Goal: Contribute content: Contribute content

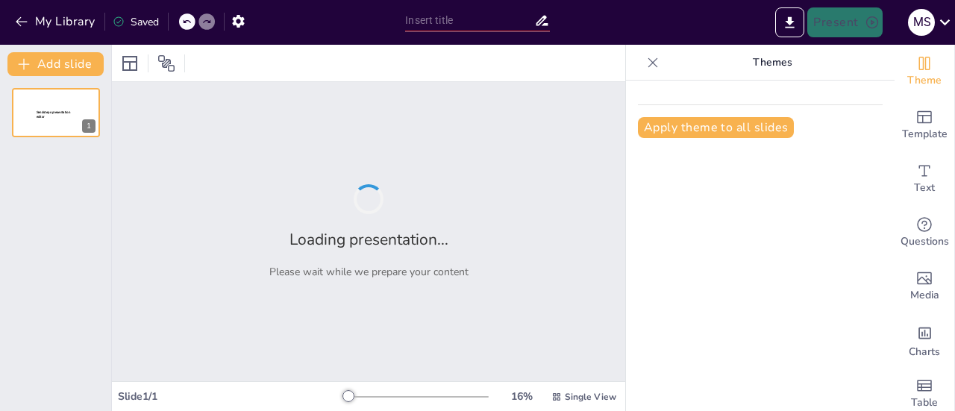
type input "Responsabilidad Social en el Deporte: Lecciones del FC Barcelona"
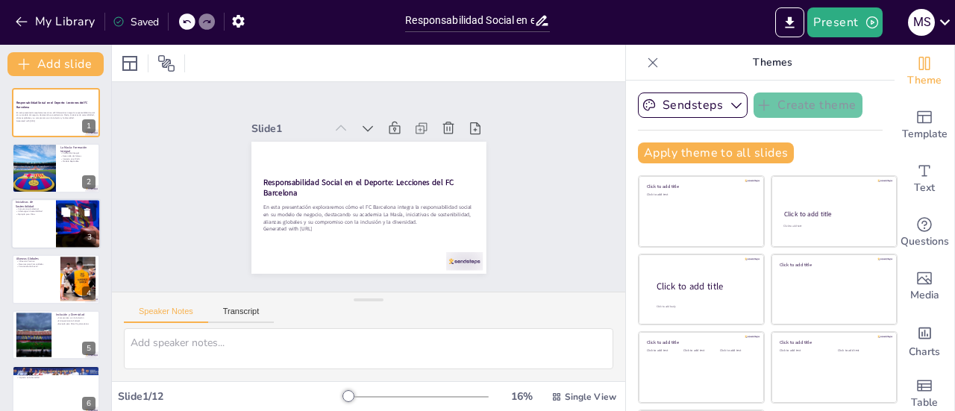
click at [47, 216] on p "Ejemplo para Otros" at bounding box center [34, 214] width 36 height 3
type textarea "El compromiso del FC Barcelona con el medio ambiente es evidente a través de su…"
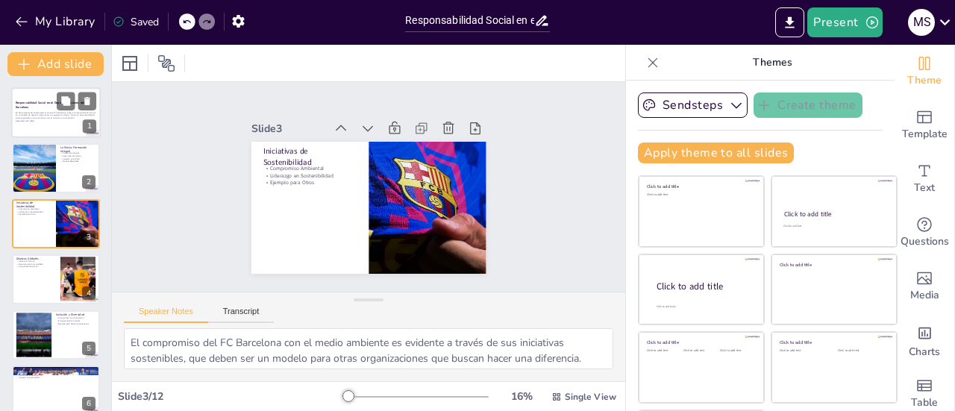
click at [48, 113] on p "En esta presentación exploraremos cómo el FC Barcelona integra la responsabilid…" at bounding box center [56, 115] width 81 height 8
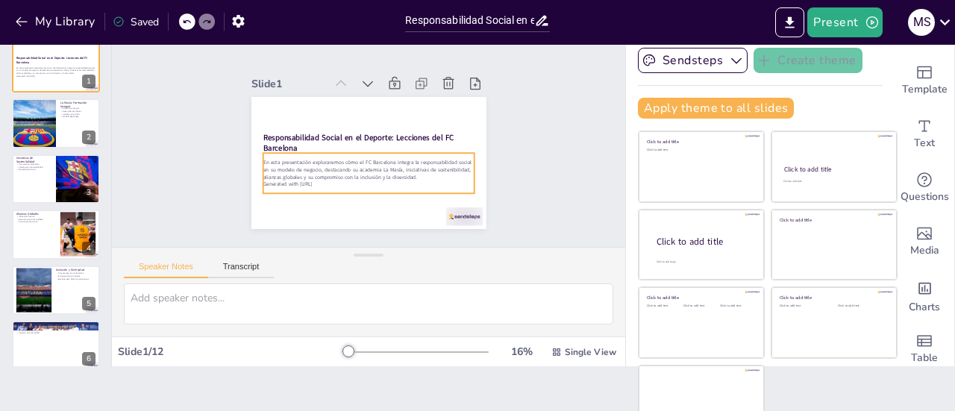
scroll to position [67, 0]
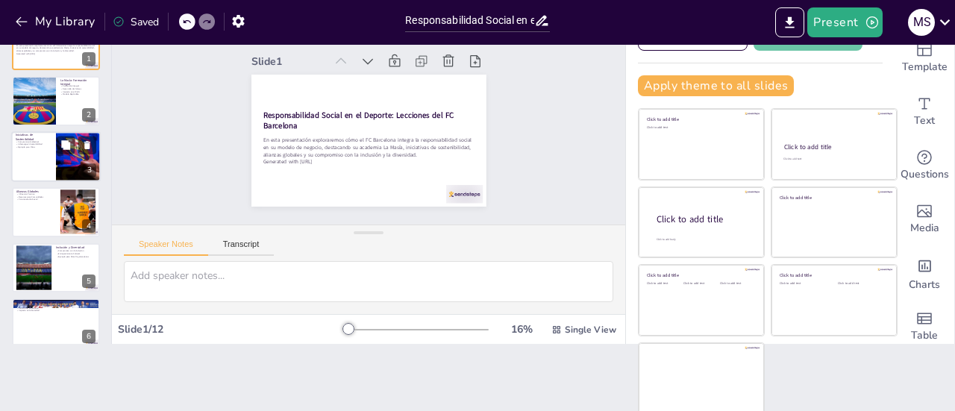
click at [72, 167] on div at bounding box center [78, 156] width 76 height 51
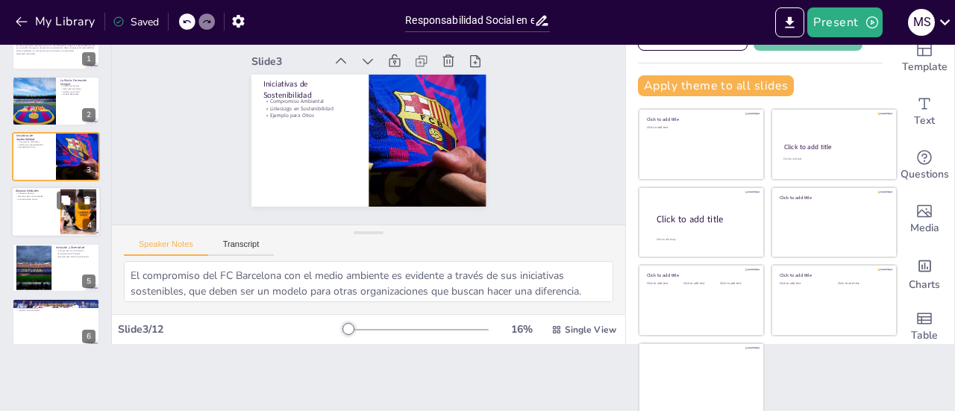
click at [34, 208] on div at bounding box center [55, 211] width 89 height 51
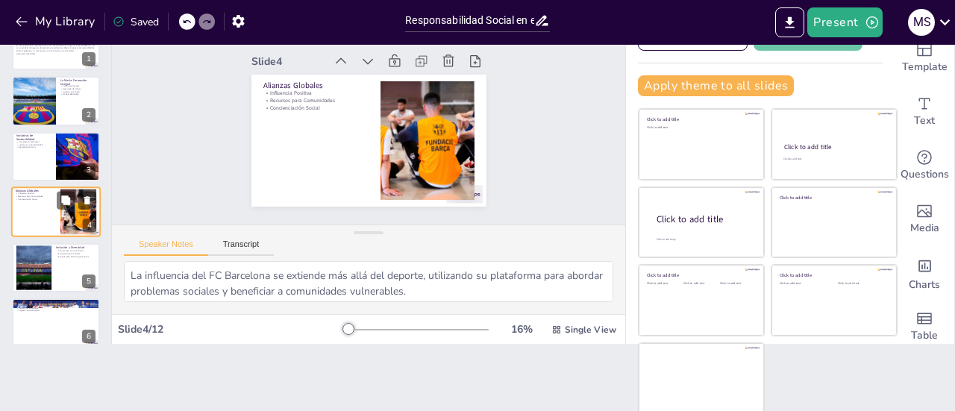
scroll to position [36, 0]
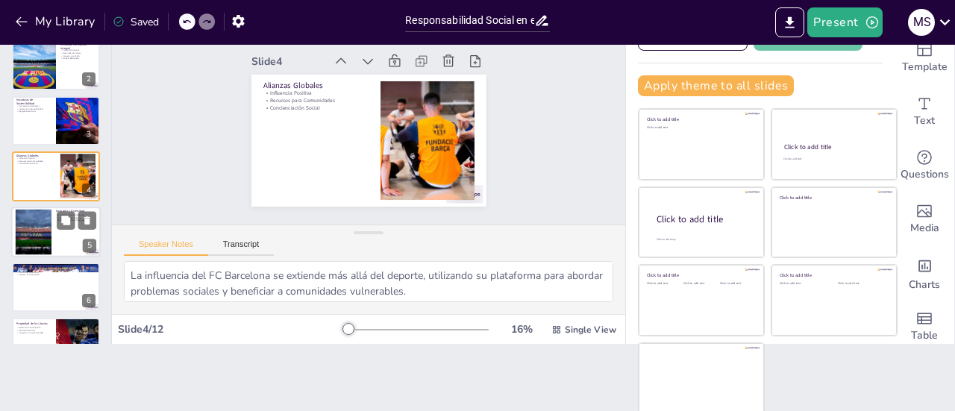
click at [43, 244] on div at bounding box center [33, 231] width 75 height 45
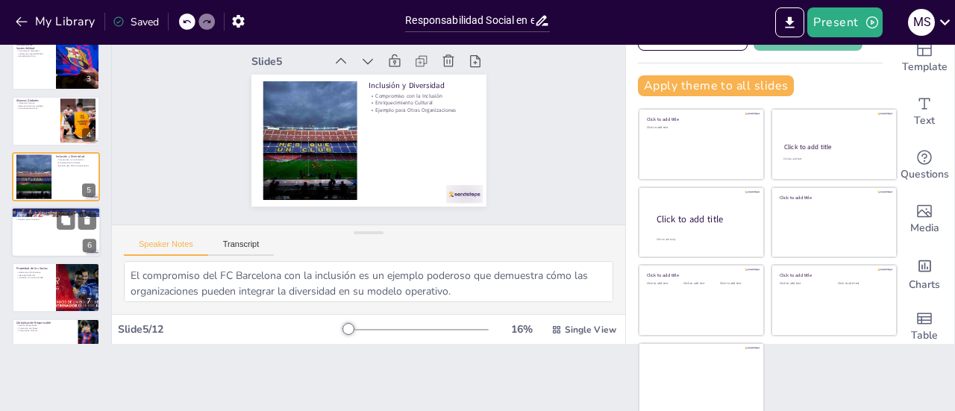
click at [33, 236] on div at bounding box center [55, 232] width 89 height 51
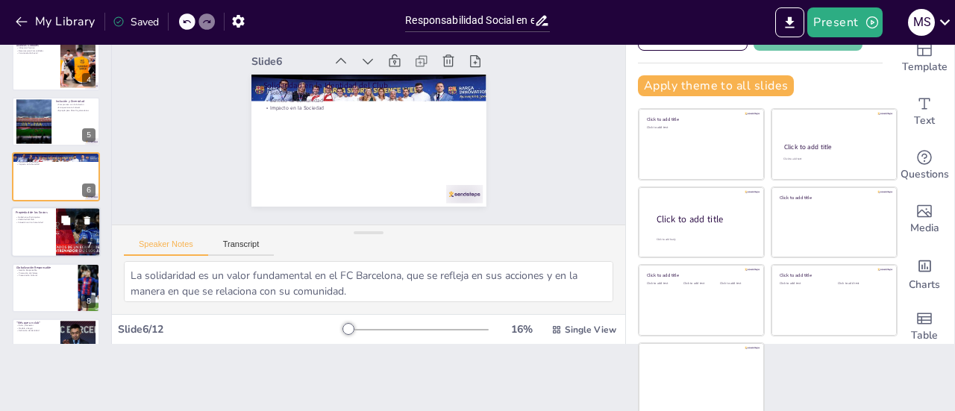
click at [76, 225] on div at bounding box center [77, 221] width 40 height 18
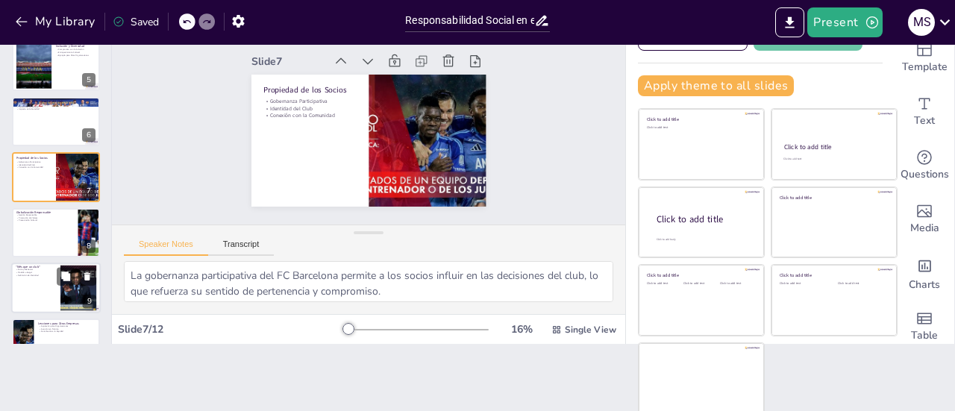
click at [81, 289] on div at bounding box center [78, 288] width 81 height 45
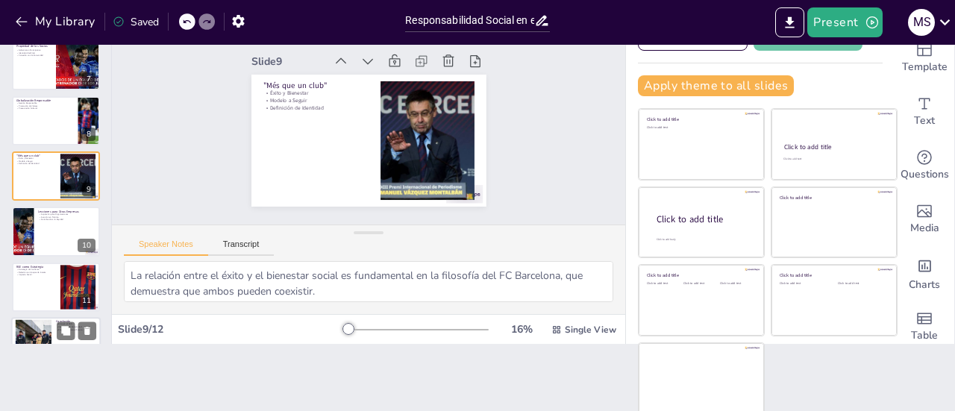
click at [29, 341] on div at bounding box center [33, 342] width 68 height 45
type textarea "La integración de valores éticos en el ADN empresarial es fundamental para cons…"
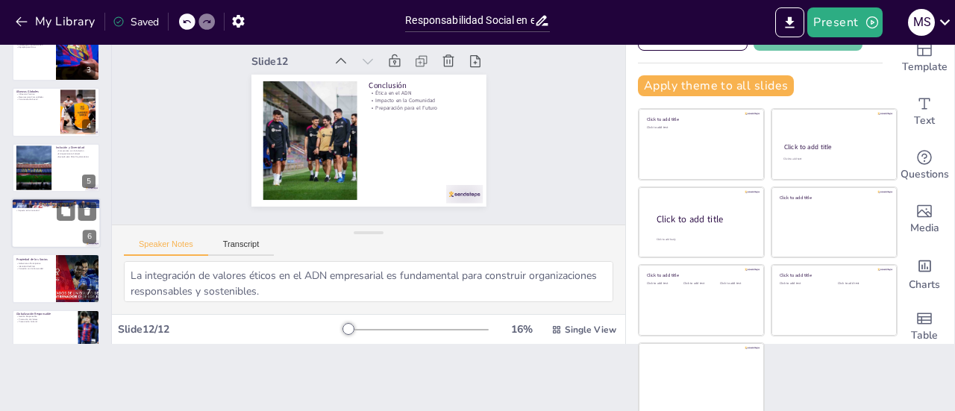
scroll to position [0, 0]
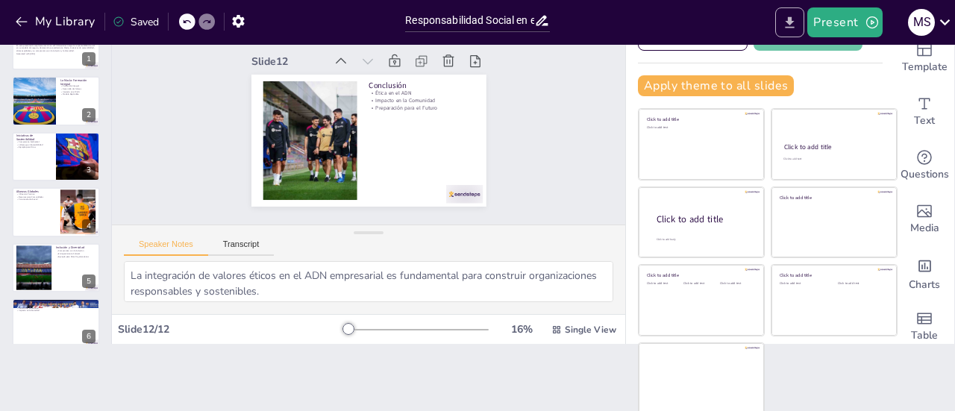
click at [792, 28] on icon "Export to PowerPoint" at bounding box center [789, 21] width 9 height 11
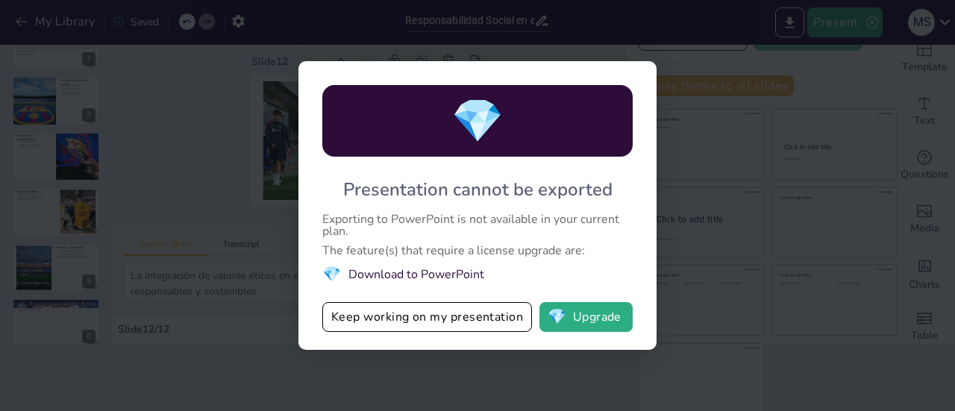
click at [365, 275] on li "💎 Download to PowerPoint" at bounding box center [477, 274] width 310 height 20
click at [438, 323] on button "Keep working on my presentation" at bounding box center [427, 317] width 210 height 30
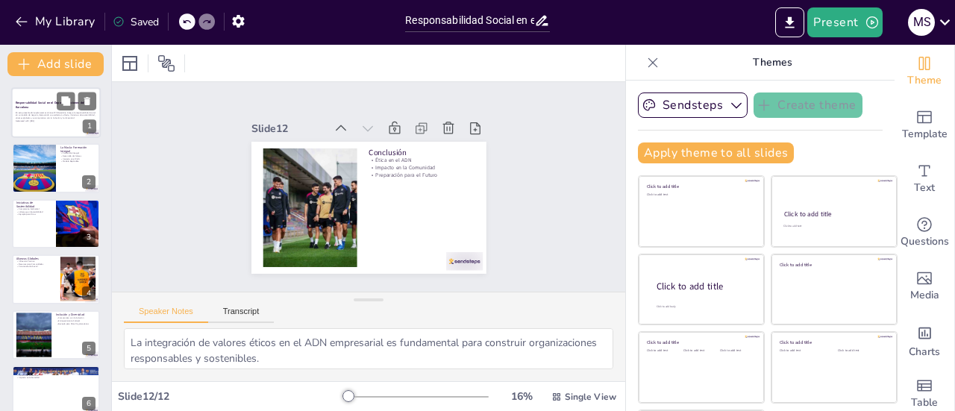
click at [69, 120] on p "Generated with [URL]" at bounding box center [56, 120] width 81 height 3
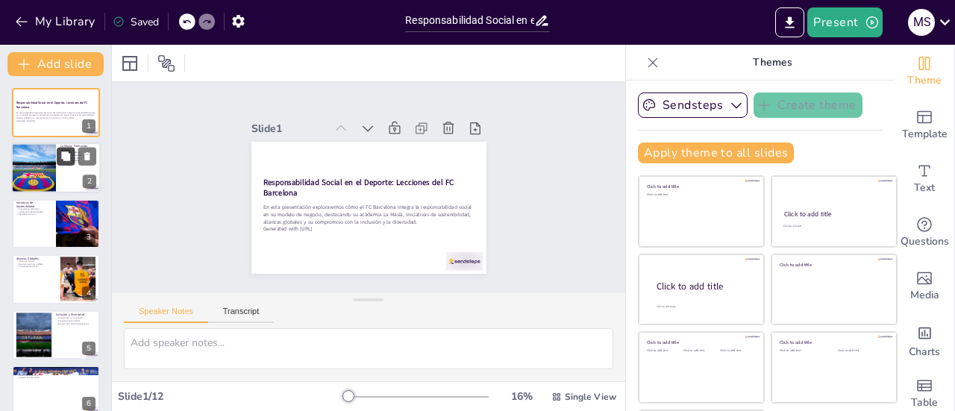
click at [63, 160] on icon at bounding box center [65, 156] width 10 height 10
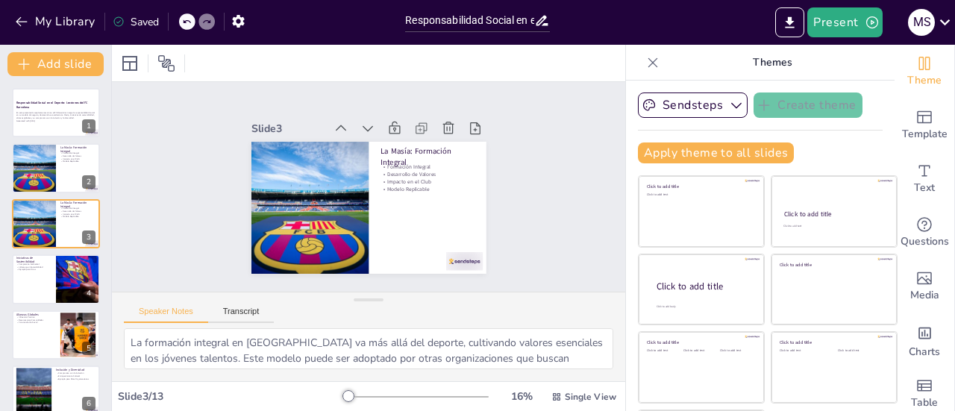
click at [645, 63] on icon at bounding box center [652, 62] width 15 height 15
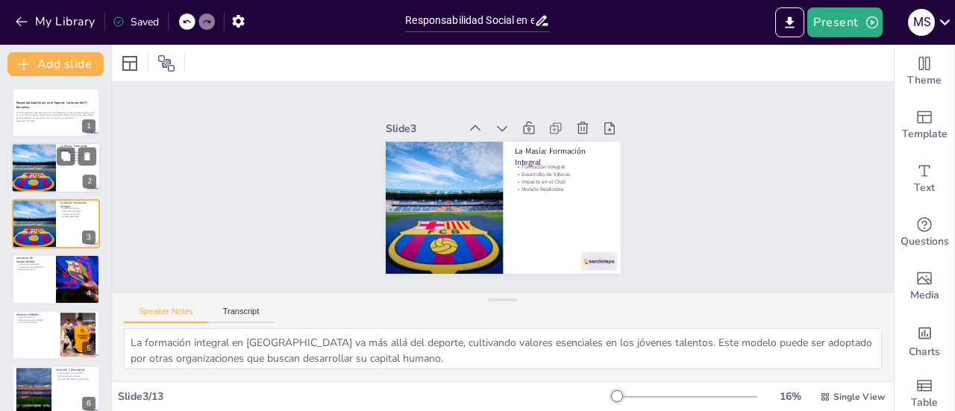
click at [39, 177] on div at bounding box center [34, 168] width 76 height 51
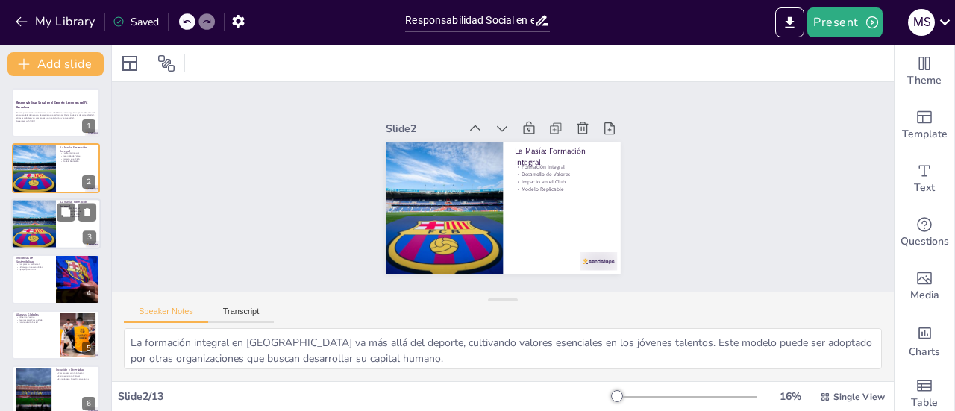
click at [43, 220] on div at bounding box center [34, 223] width 76 height 51
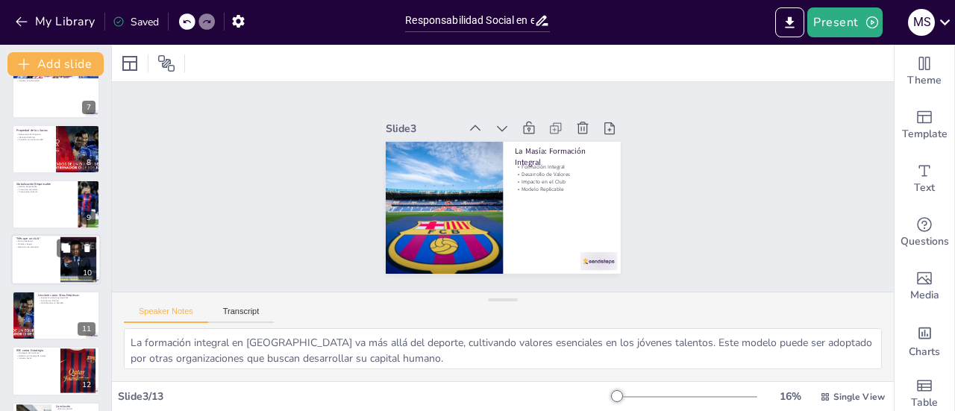
click at [35, 260] on div at bounding box center [55, 260] width 89 height 51
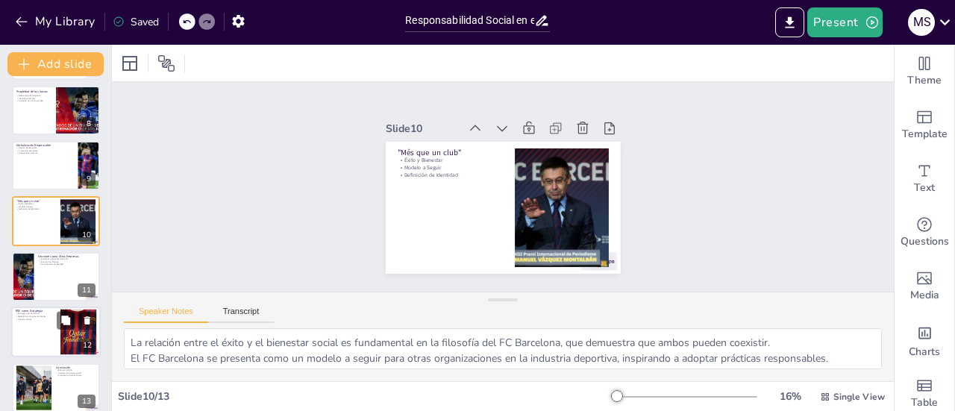
scroll to position [403, 0]
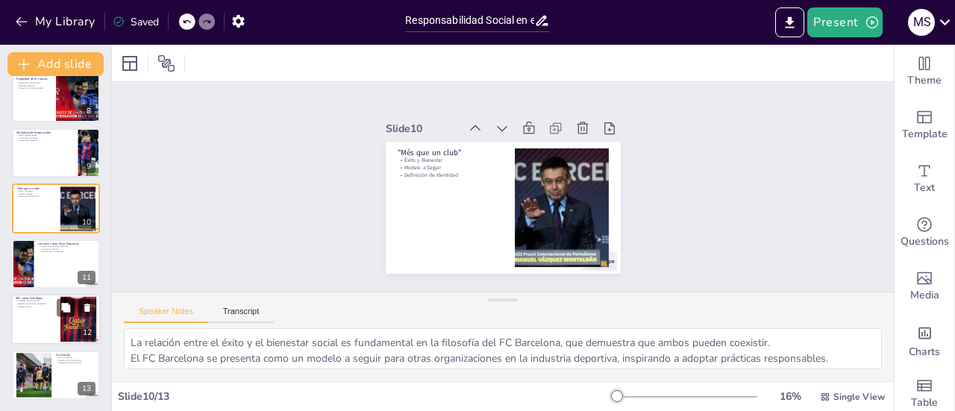
click at [51, 320] on div at bounding box center [55, 319] width 89 height 51
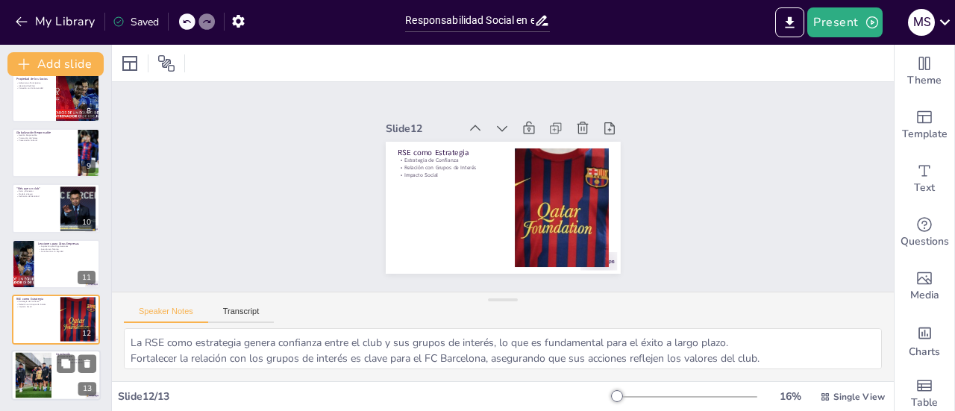
click at [39, 368] on div at bounding box center [33, 374] width 68 height 45
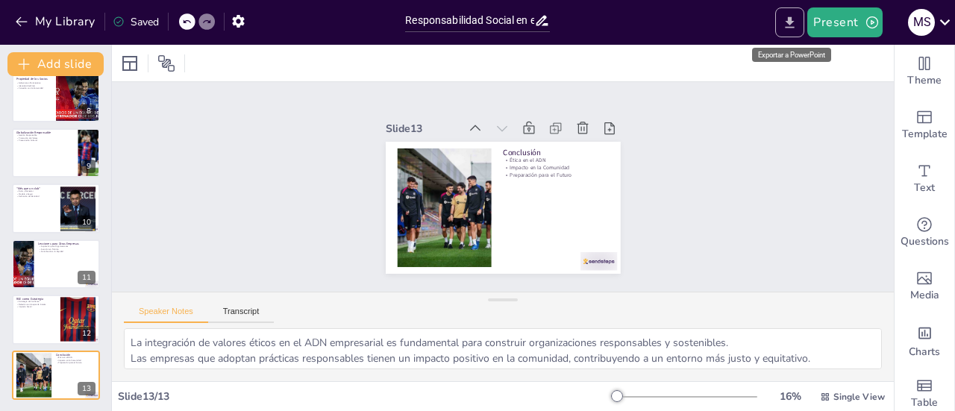
click at [788, 21] on icon "Export to PowerPoint" at bounding box center [789, 21] width 9 height 11
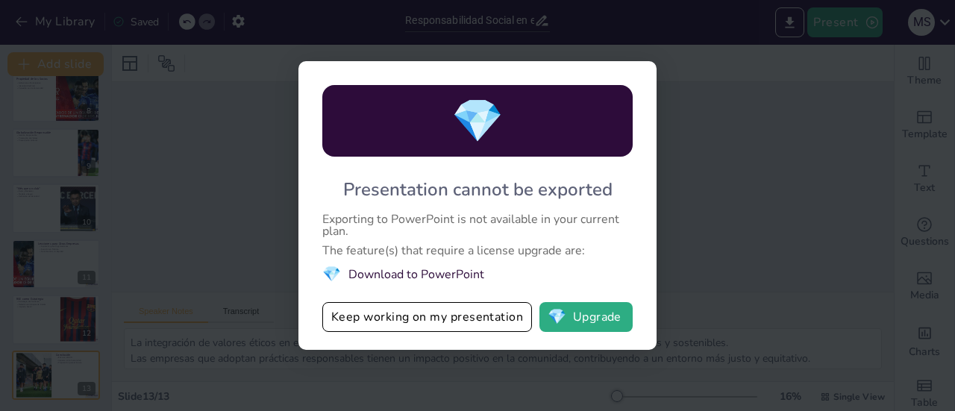
click at [446, 273] on li "💎 Download to PowerPoint" at bounding box center [477, 274] width 310 height 20
click at [598, 317] on button "💎 Upgrade" at bounding box center [585, 317] width 93 height 30
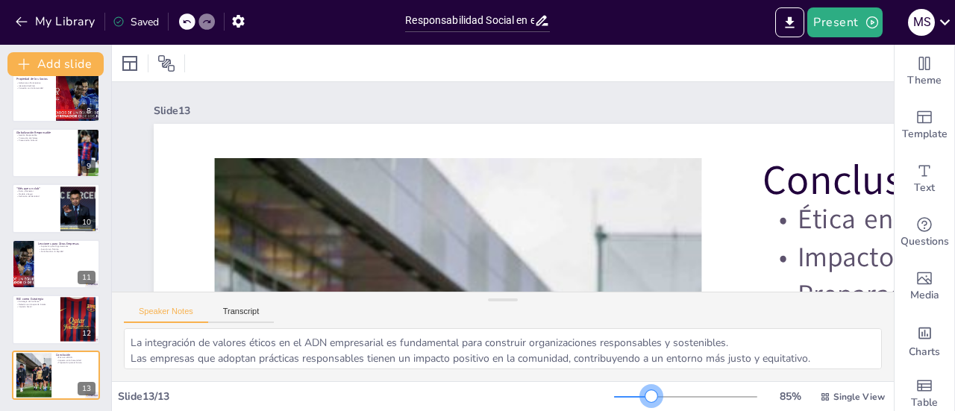
click at [641, 398] on div at bounding box center [685, 397] width 143 height 12
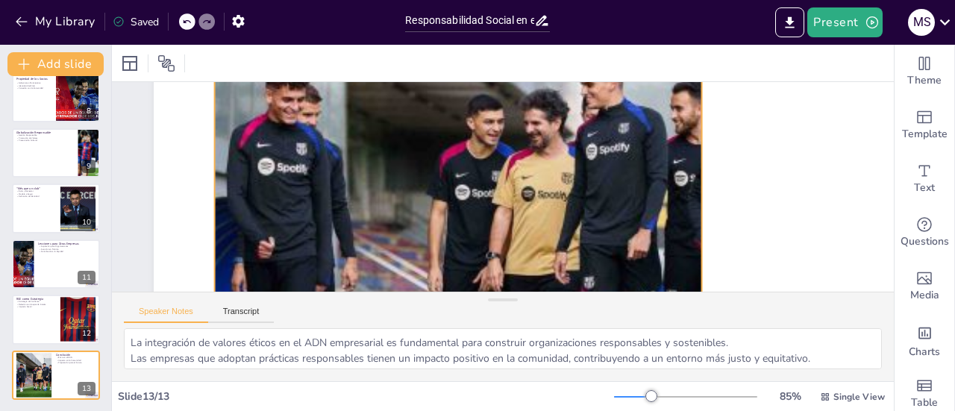
scroll to position [248, 0]
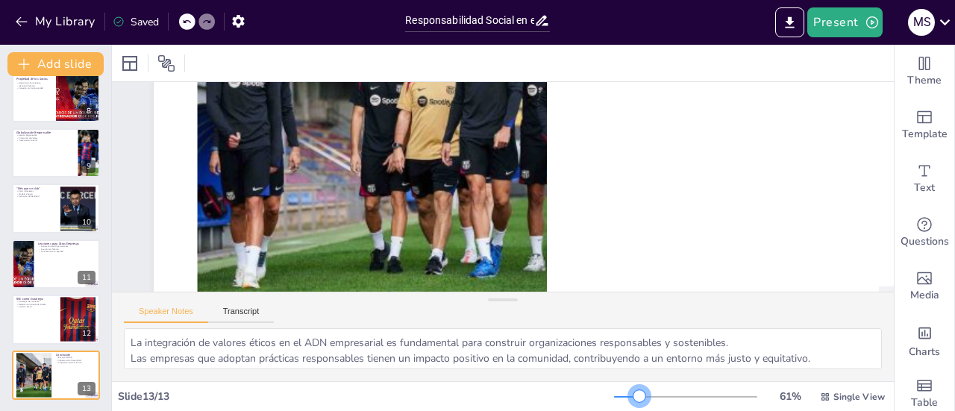
click at [629, 398] on div at bounding box center [685, 397] width 143 height 12
click at [618, 396] on div at bounding box center [626, 396] width 25 height 1
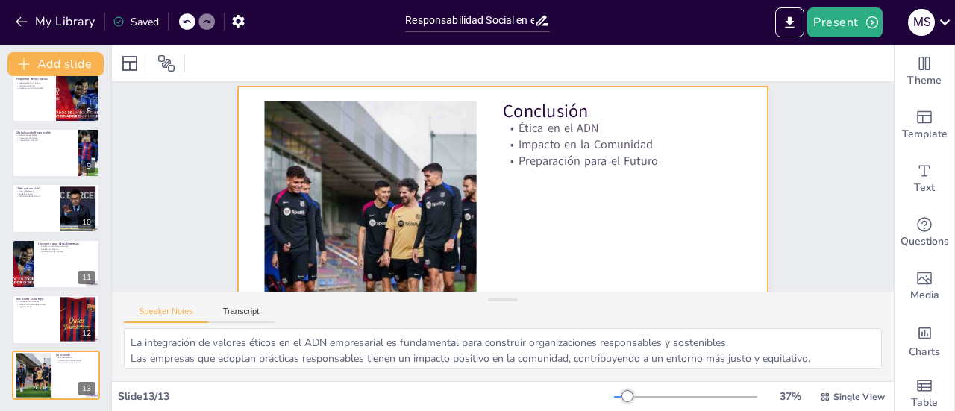
scroll to position [0, 0]
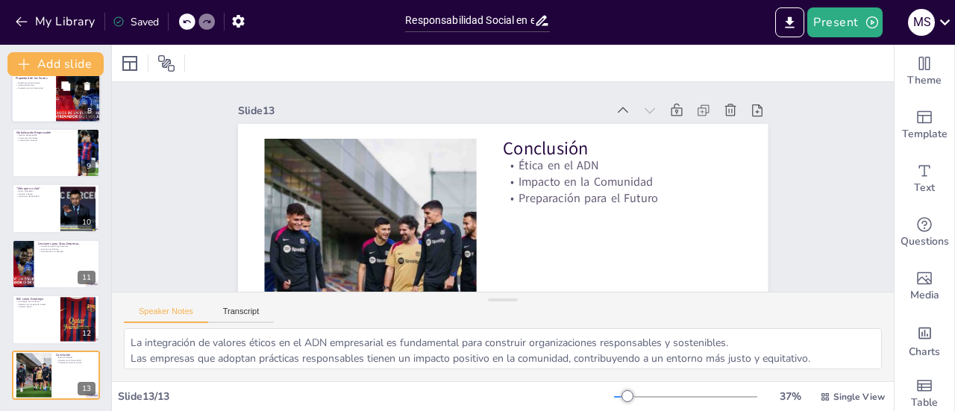
click at [48, 104] on div at bounding box center [55, 97] width 89 height 51
type textarea "La gobernanza participativa del FC Barcelona permite a los socios influir en la…"
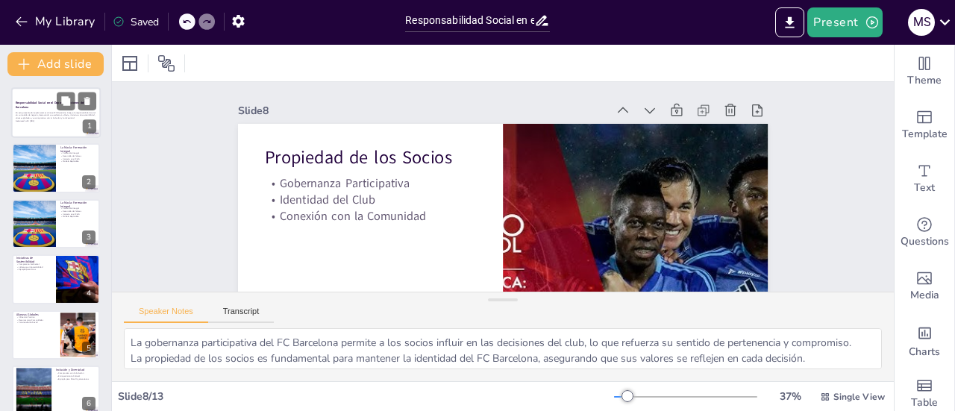
click at [37, 116] on p "En esta presentación exploraremos cómo el FC Barcelona integra la responsabilid…" at bounding box center [56, 115] width 81 height 8
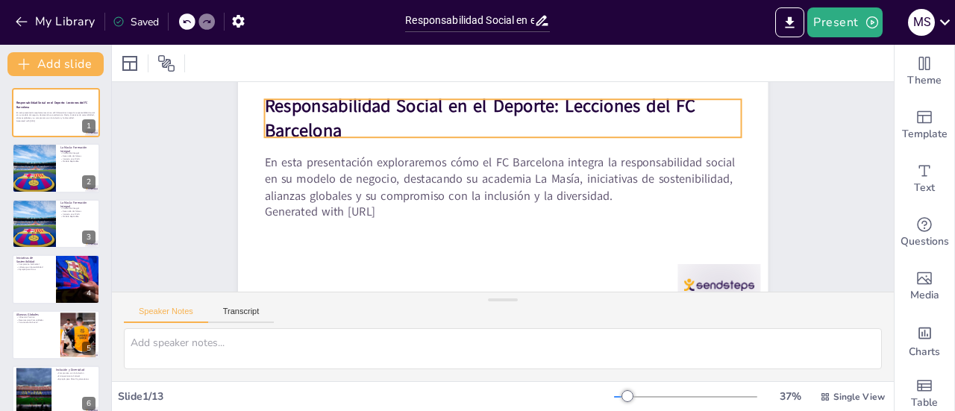
scroll to position [124, 0]
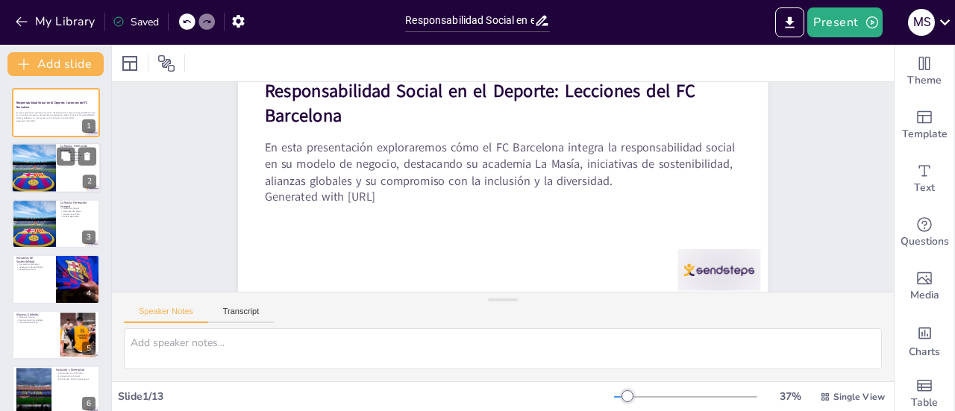
click at [49, 171] on div at bounding box center [34, 168] width 76 height 51
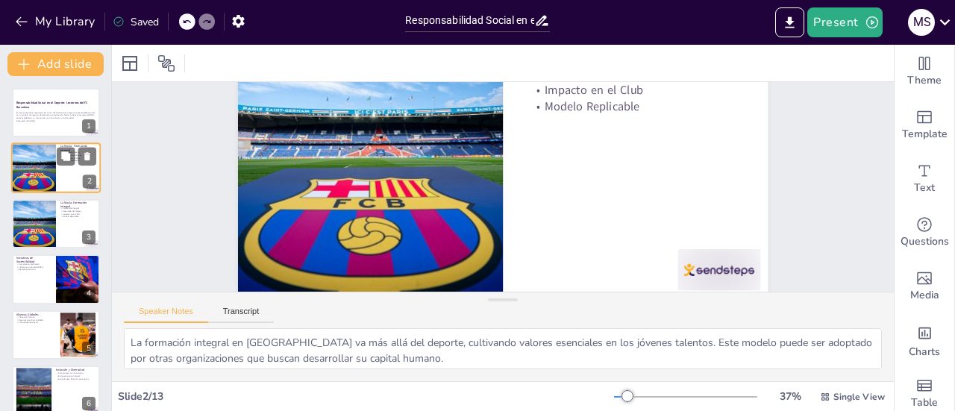
scroll to position [0, 0]
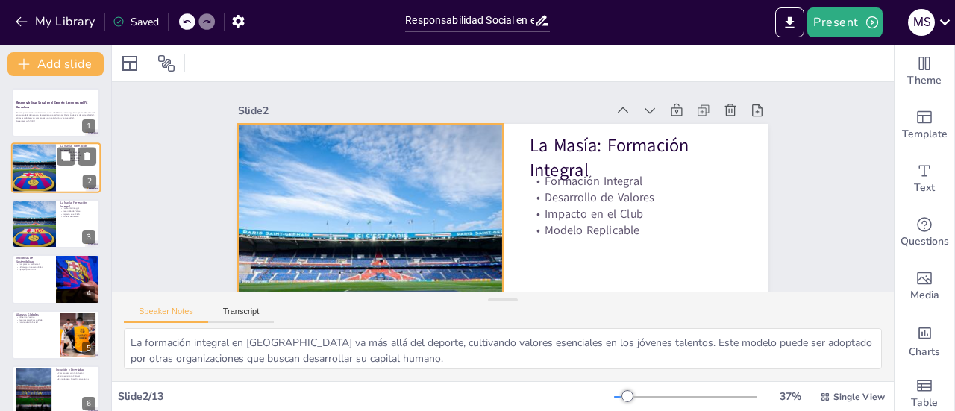
click at [54, 162] on div at bounding box center [34, 168] width 76 height 51
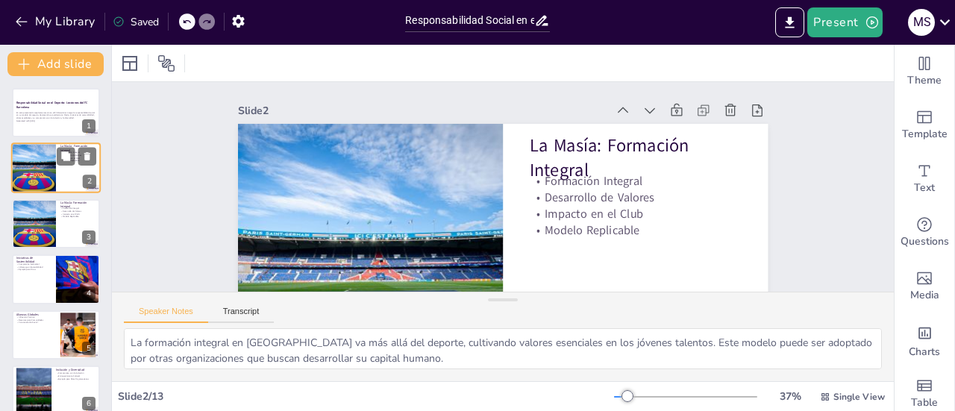
scroll to position [86, 0]
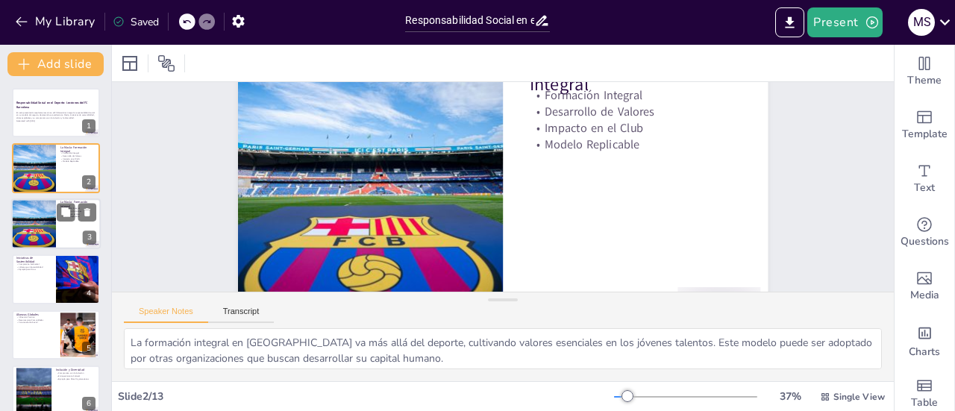
click at [34, 229] on div at bounding box center [34, 223] width 76 height 51
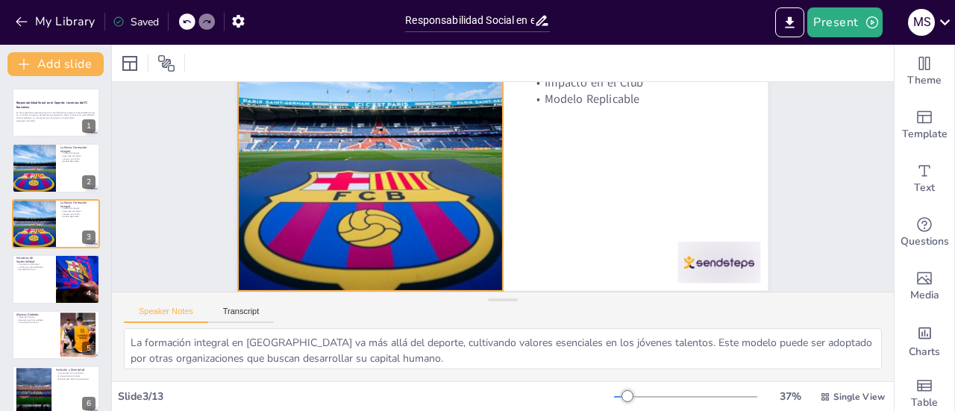
scroll to position [141, 0]
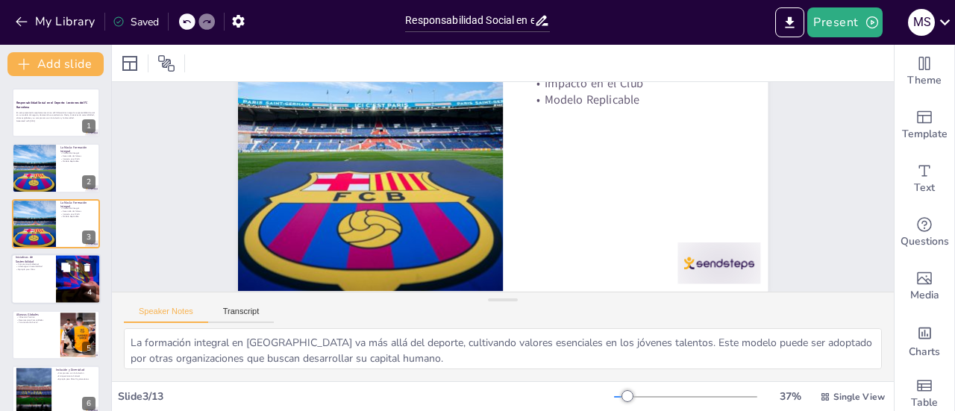
click at [20, 268] on p "Ejemplo para Otros" at bounding box center [34, 269] width 36 height 3
type textarea "El compromiso del FC Barcelona con el medio ambiente es evidente a través de su…"
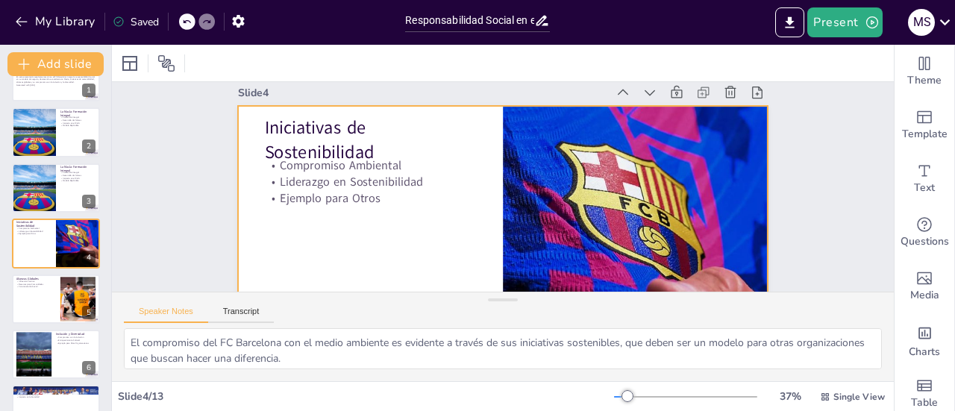
scroll to position [0, 0]
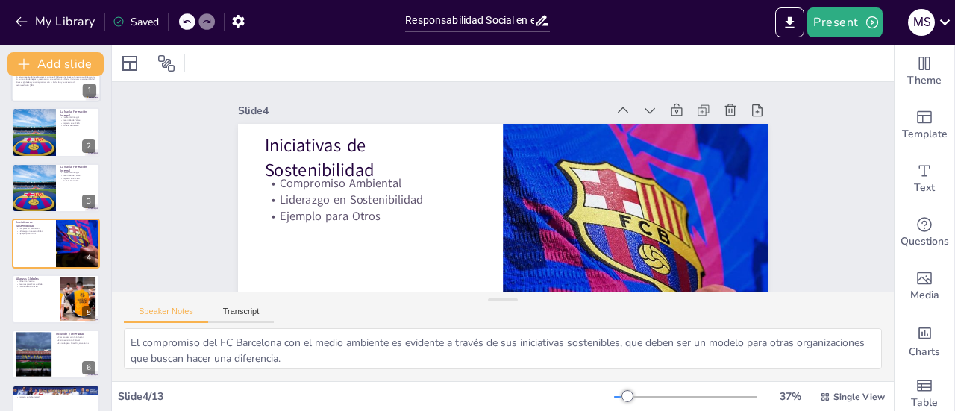
click at [25, 87] on div "En esta presentación exploraremos cómo el FC Barcelona integra la responsabilid…" at bounding box center [56, 81] width 81 height 16
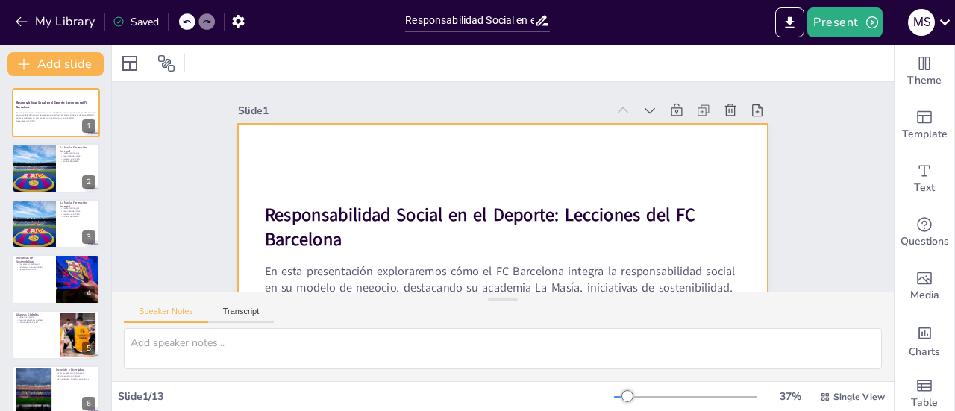
scroll to position [124, 0]
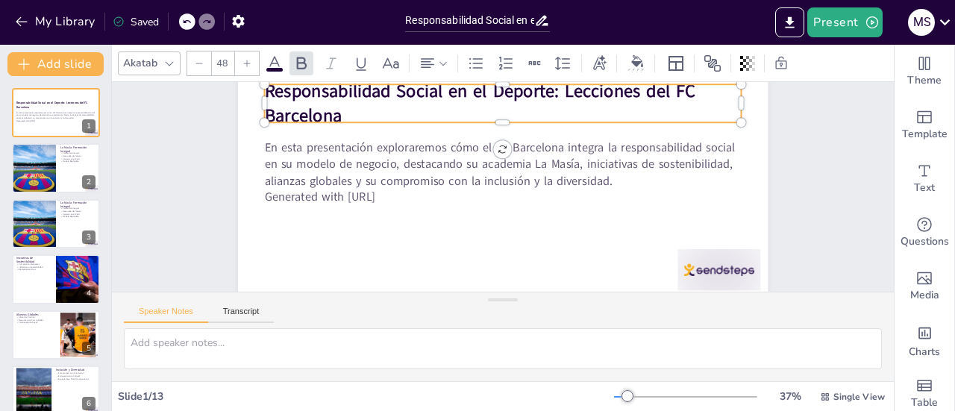
click at [434, 107] on p "Responsabilidad Social en el Deporte: Lecciones del FC Barcelona" at bounding box center [574, 145] width 281 height 438
click at [342, 111] on p "Responsabilidad Social en el Deporte: Lecciones del FC Barcelona" at bounding box center [537, 110] width 456 height 239
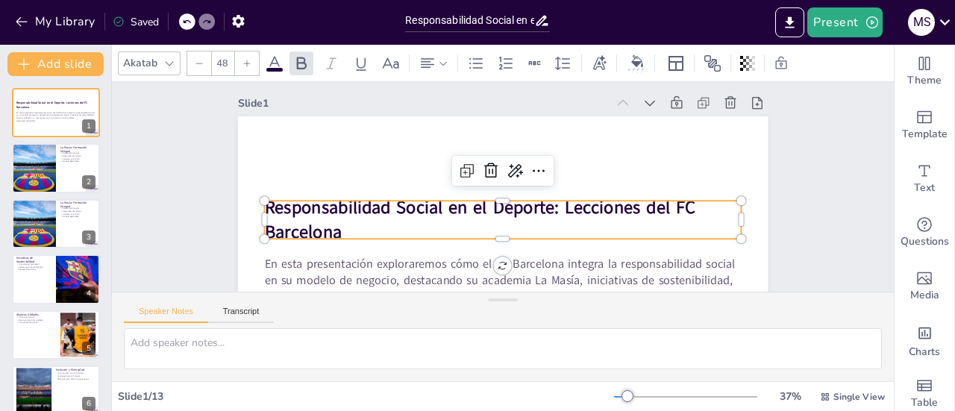
scroll to position [0, 0]
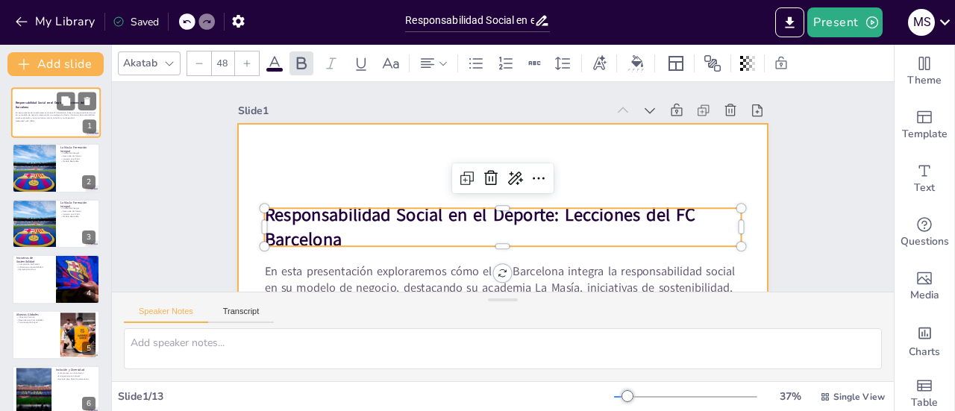
click at [37, 125] on div at bounding box center [55, 112] width 89 height 51
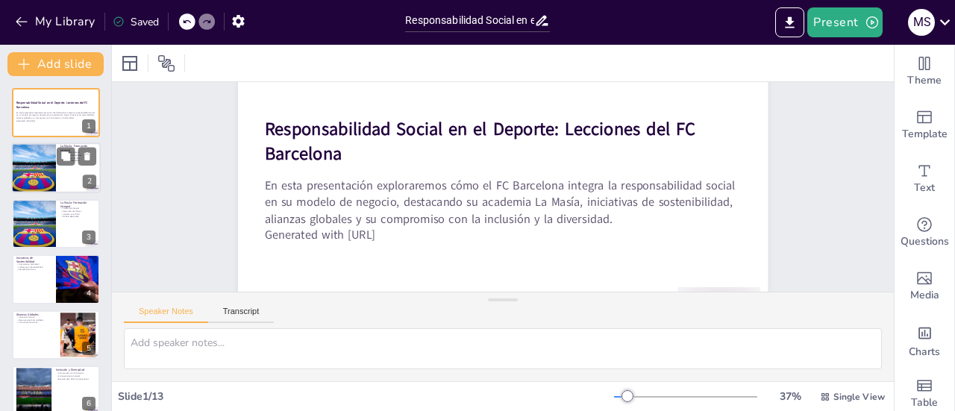
click at [42, 169] on div at bounding box center [34, 168] width 76 height 51
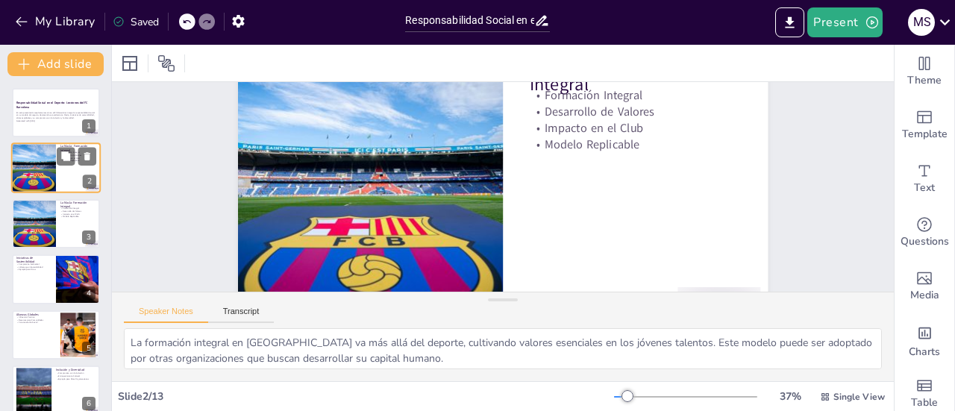
scroll to position [0, 0]
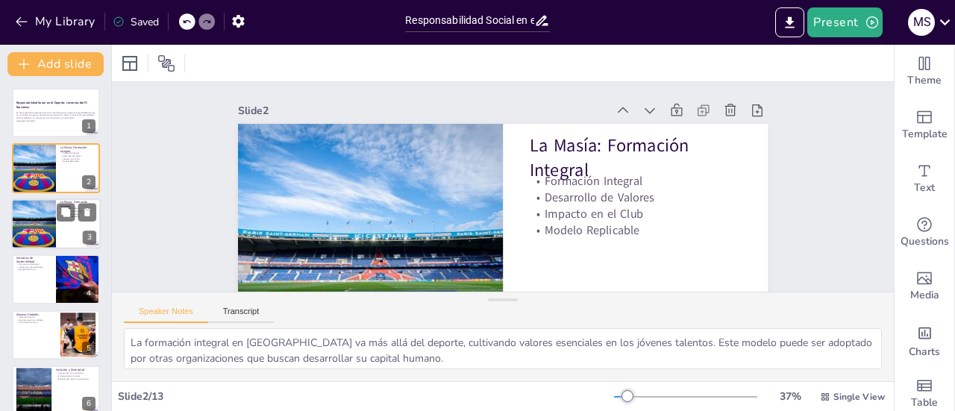
click at [37, 223] on div at bounding box center [34, 223] width 76 height 51
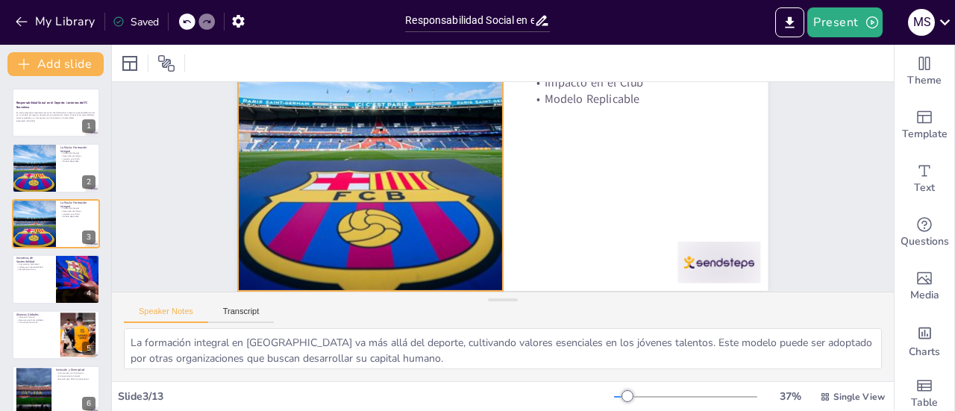
scroll to position [141, 0]
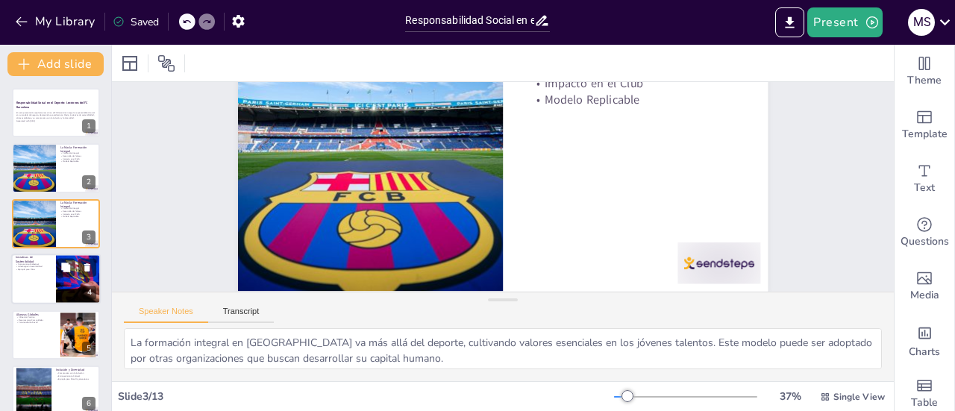
click at [36, 274] on div at bounding box center [55, 279] width 89 height 51
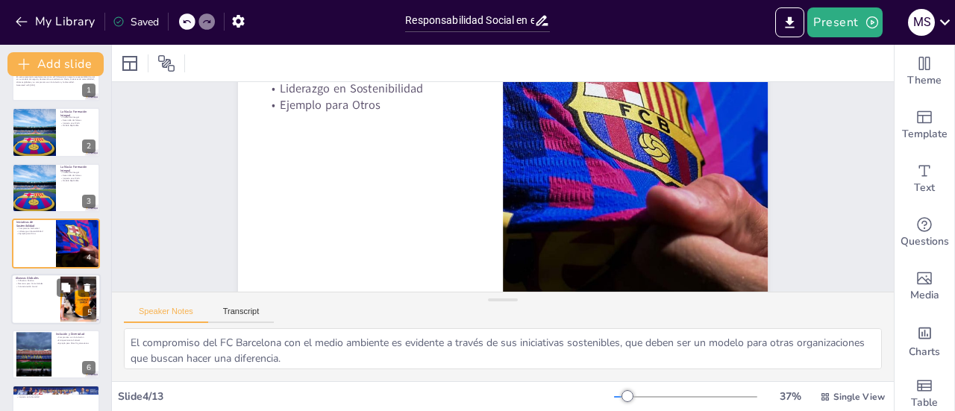
scroll to position [124, 0]
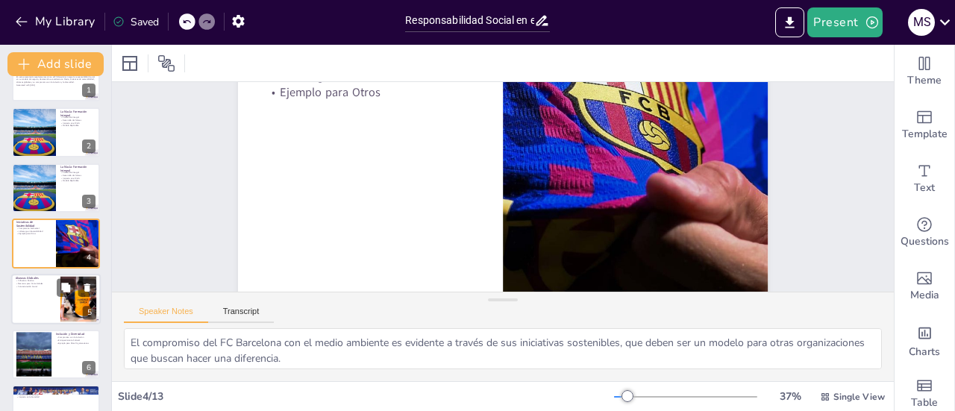
click at [40, 300] on div at bounding box center [55, 299] width 89 height 51
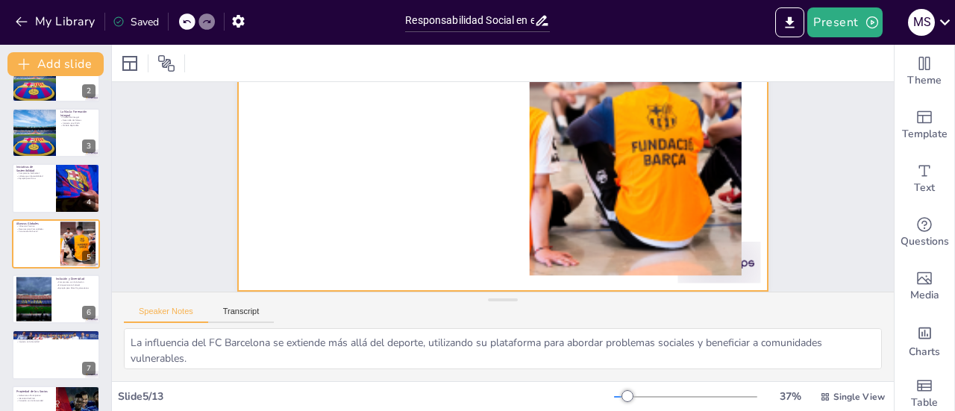
scroll to position [141, 0]
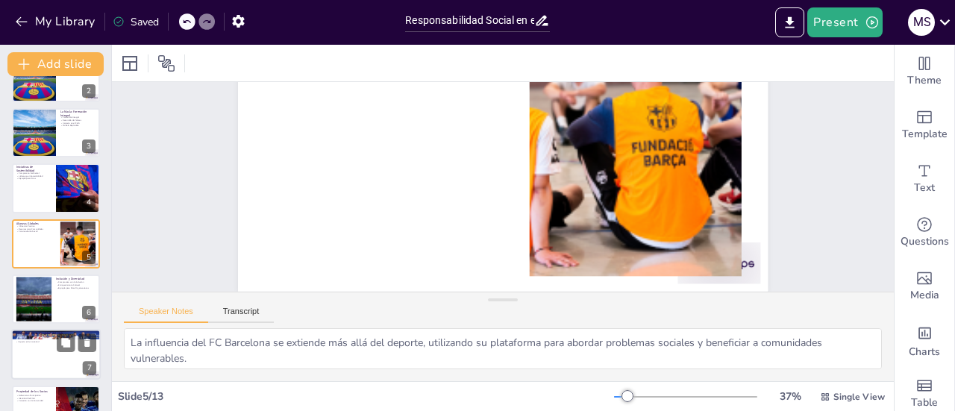
click at [48, 366] on div at bounding box center [55, 355] width 89 height 51
type textarea "La solidaridad es un valor fundamental en el FC Barcelona, que se refleja en su…"
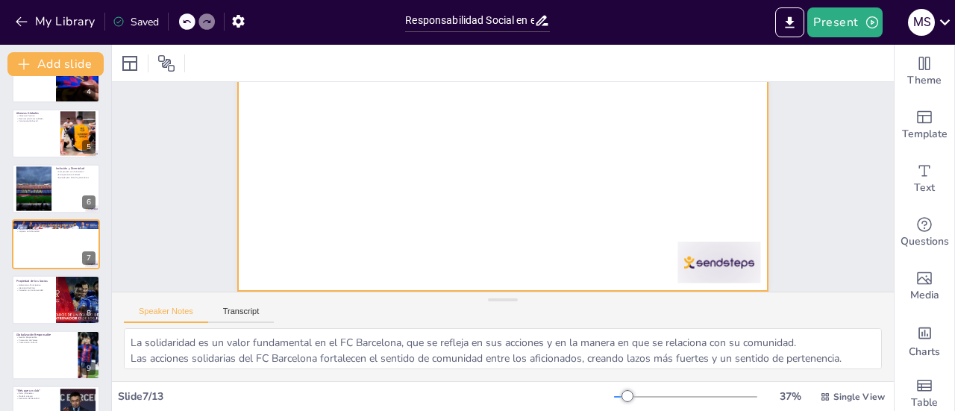
scroll to position [0, 0]
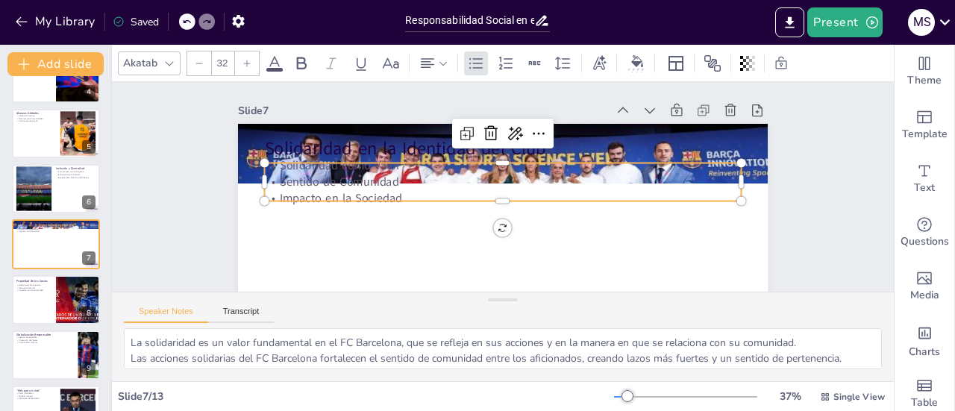
click at [291, 163] on div "Solidaridad en la Identidad del Club Solidaridad como Valor Sentido de Comunida…" at bounding box center [418, 204] width 401 height 580
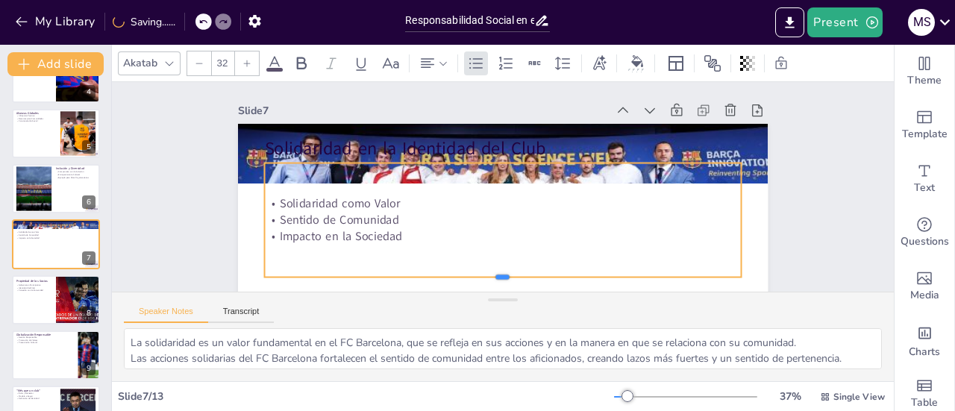
click at [491, 279] on div at bounding box center [446, 264] width 393 height 290
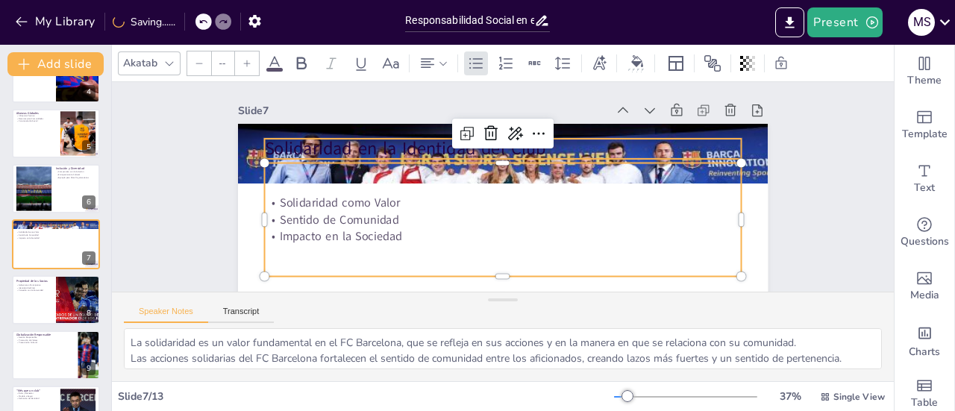
type input "48"
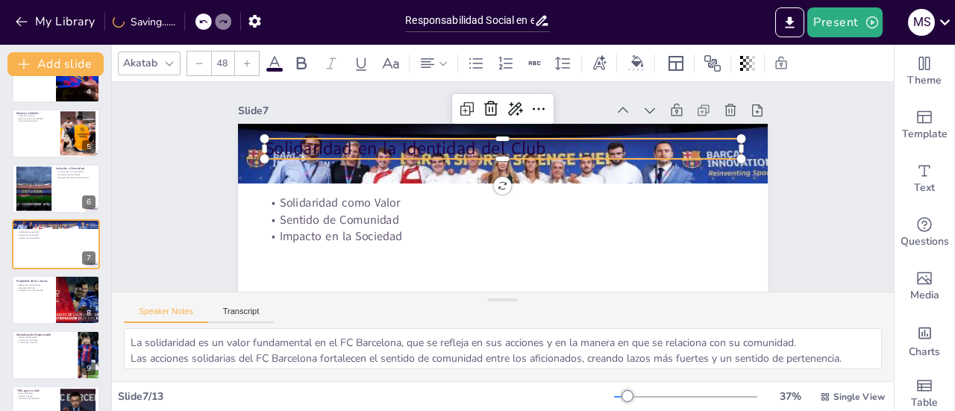
click at [389, 148] on p "Solidaridad en la Identidad del Club" at bounding box center [514, 150] width 461 height 171
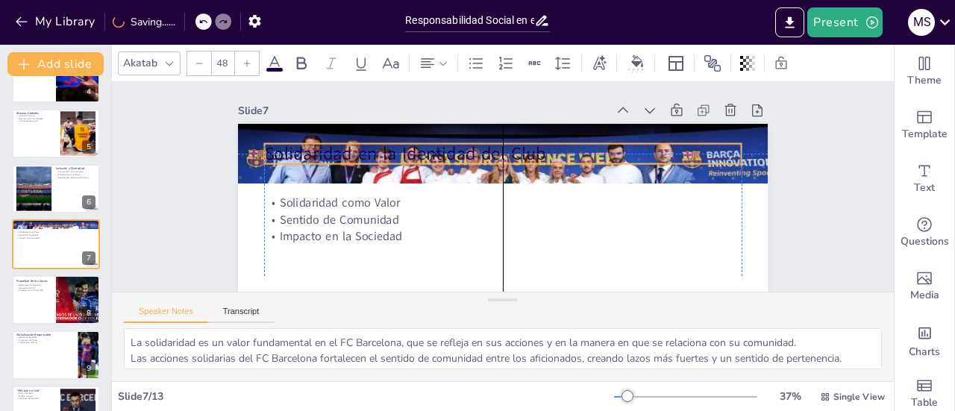
click at [480, 165] on div "Solidaridad en la Identidad del Club Solidaridad como Valor Sentido de Comunida…" at bounding box center [554, 150] width 312 height 429
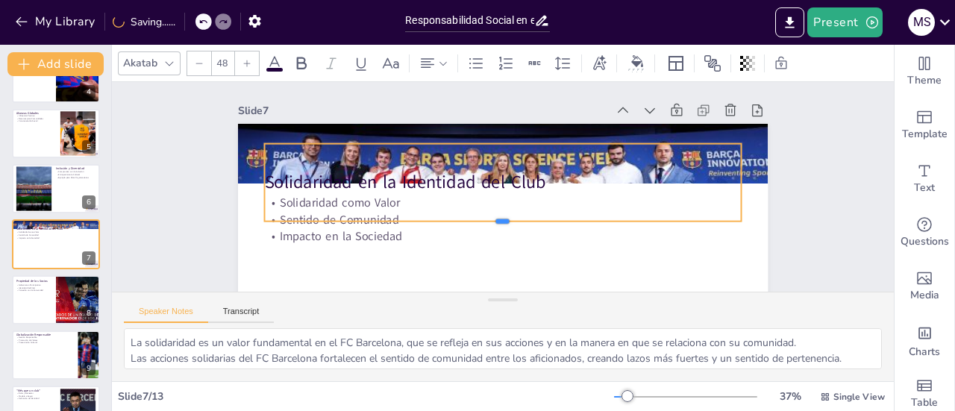
drag, startPoint x: 494, startPoint y: 166, endPoint x: 494, endPoint y: 219, distance: 53.0
click at [494, 223] on div at bounding box center [499, 227] width 476 height 62
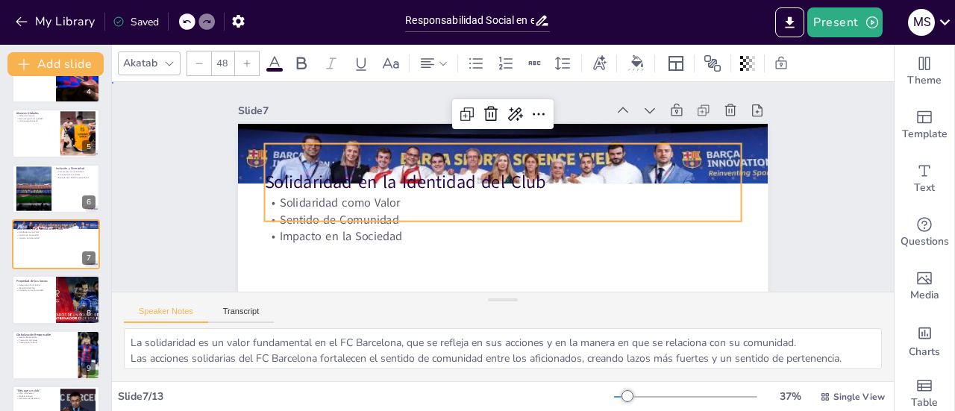
click at [841, 178] on div "Slide 1 Responsabilidad Social en el Deporte: Lecciones del FC Barcelona En est…" at bounding box center [489, 122] width 835 height 495
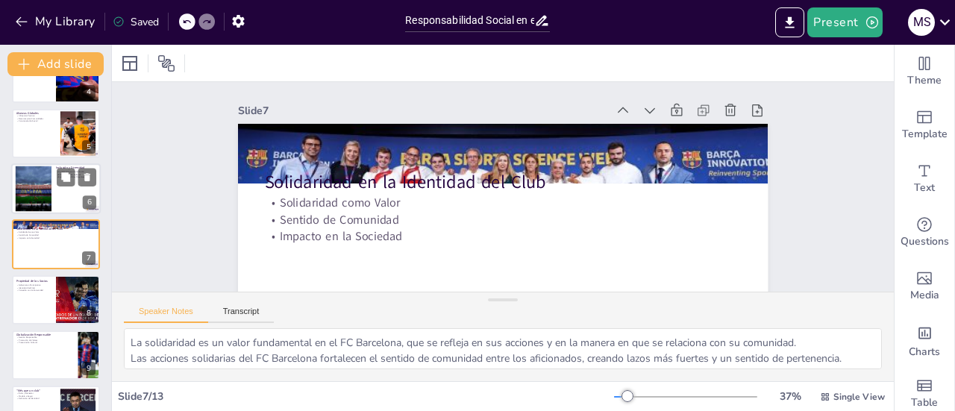
click at [45, 183] on div at bounding box center [33, 188] width 75 height 45
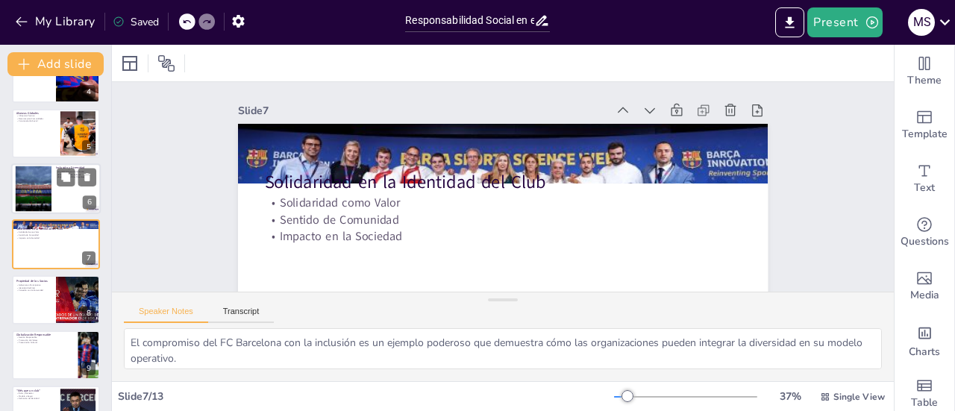
scroll to position [146, 0]
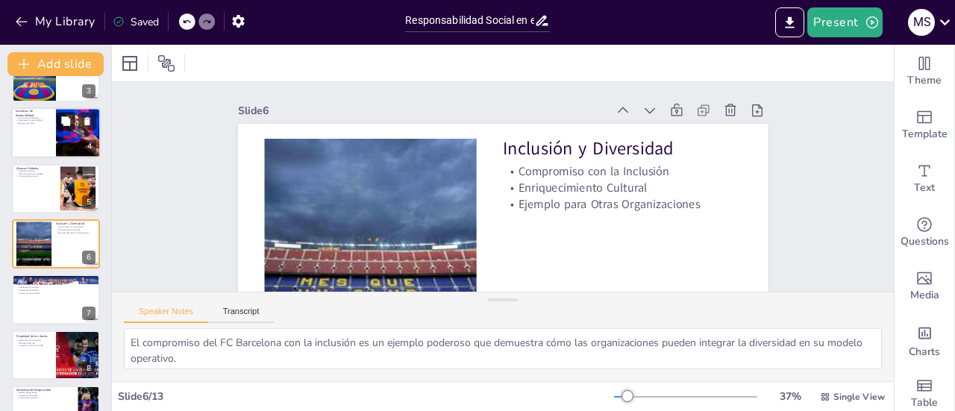
click at [59, 125] on button at bounding box center [66, 122] width 18 height 18
type textarea "El compromiso del FC Barcelona con el medio ambiente es evidente a través de su…"
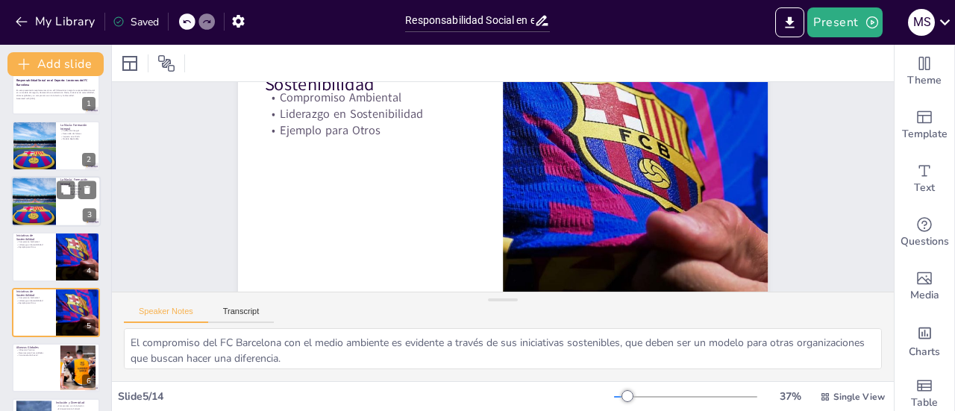
scroll to position [0, 0]
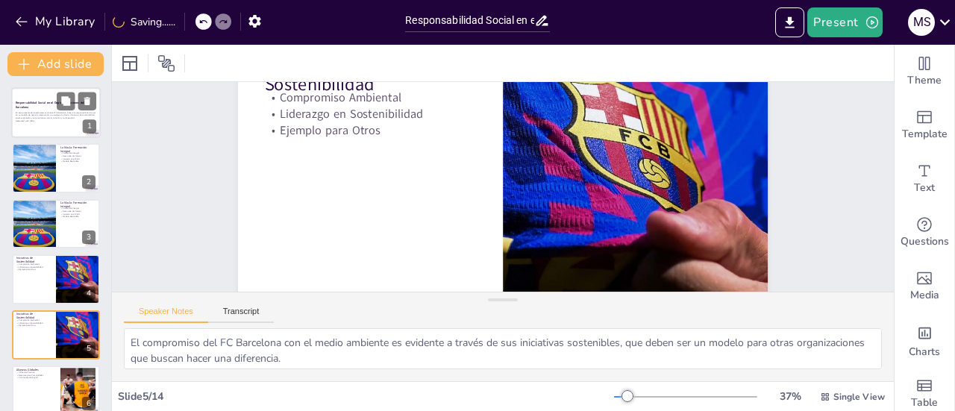
click at [51, 112] on p "En esta presentación exploraremos cómo el FC Barcelona integra la responsabilid…" at bounding box center [56, 115] width 81 height 8
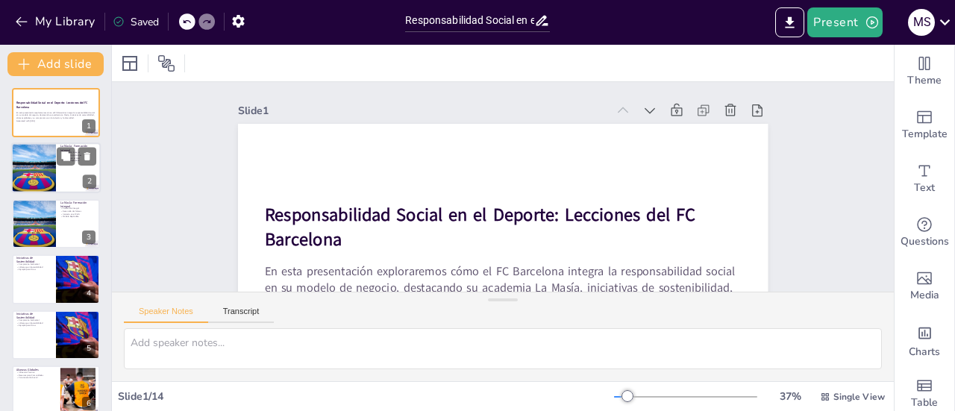
click at [40, 175] on div at bounding box center [34, 168] width 76 height 51
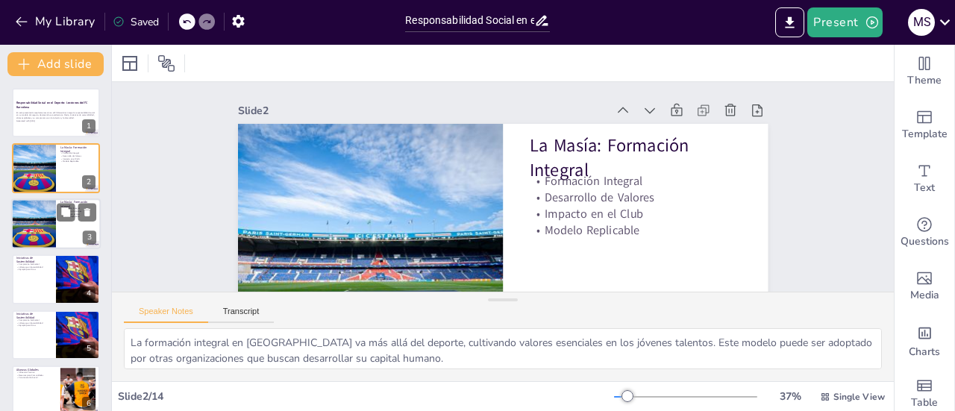
click at [34, 236] on div at bounding box center [34, 223] width 76 height 51
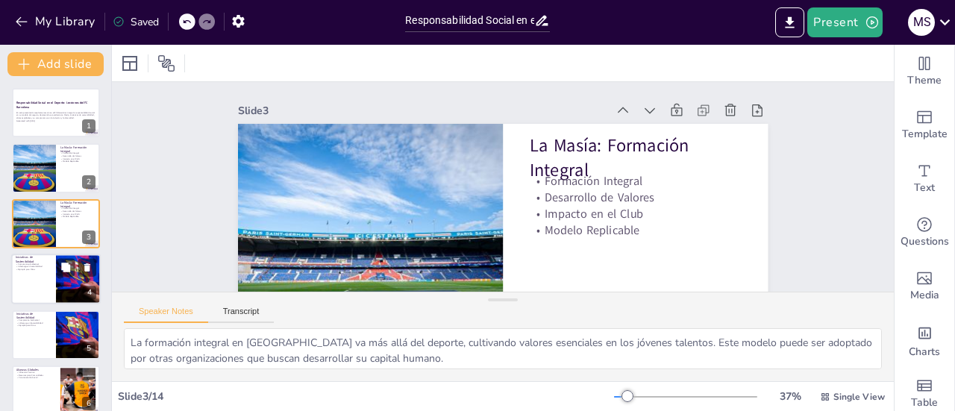
click at [35, 280] on div at bounding box center [55, 279] width 89 height 51
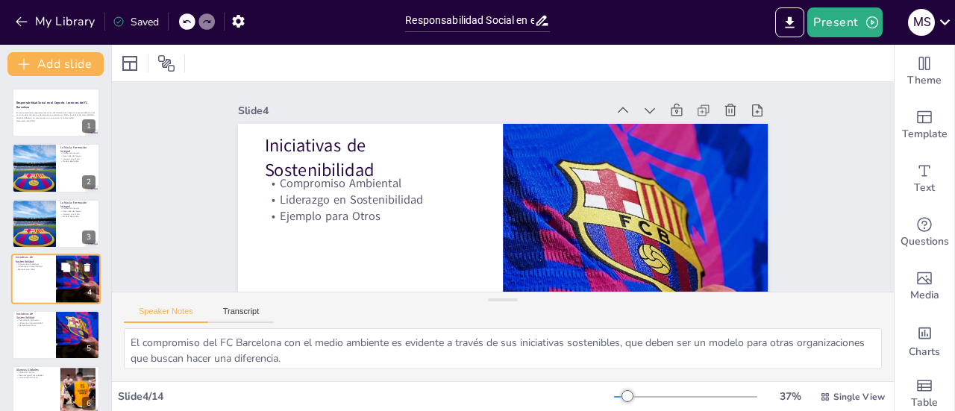
scroll to position [36, 0]
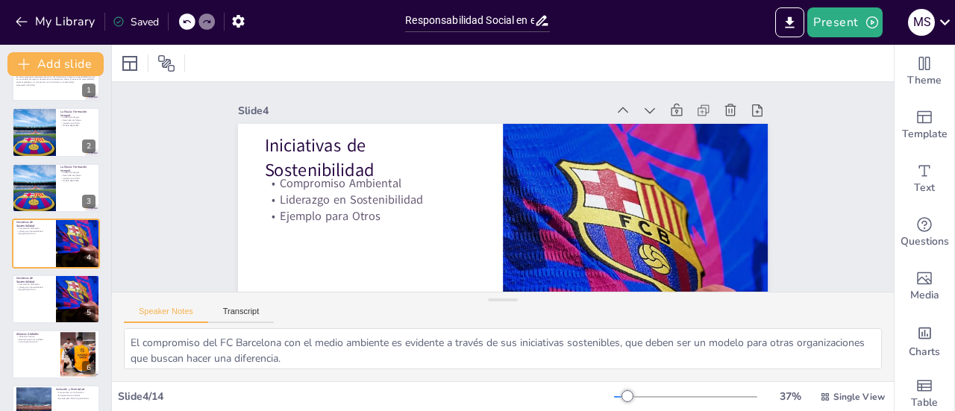
click at [37, 354] on div at bounding box center [56, 354] width 88 height 49
type textarea "La influencia del FC Barcelona se extiende más allá del deporte, utilizando su …"
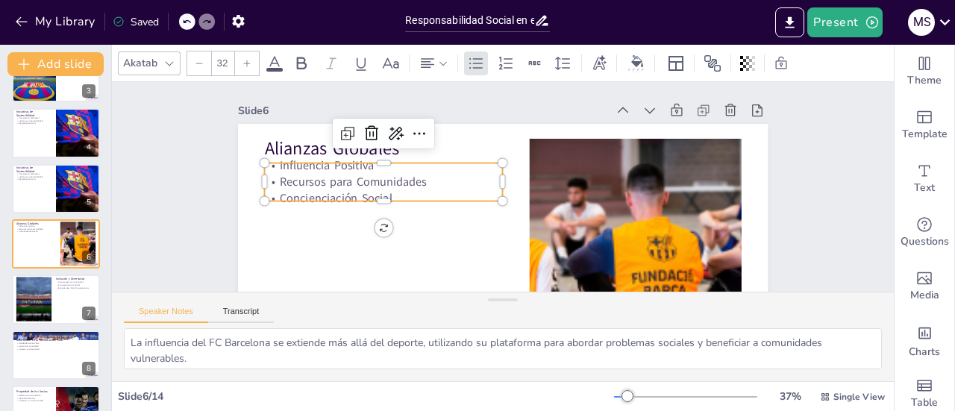
click at [366, 203] on div "Alianzas Globales Influencia Positiva Recursos para Comunidades Concienciación …" at bounding box center [468, 266] width 606 height 488
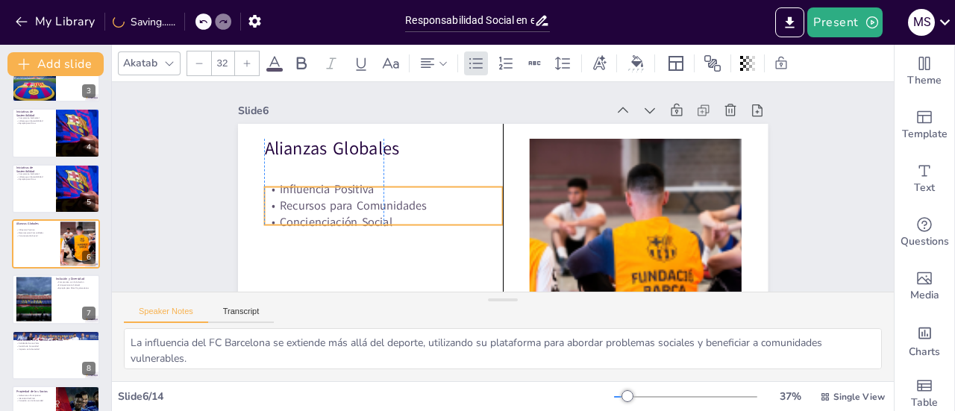
drag, startPoint x: 418, startPoint y: 189, endPoint x: 416, endPoint y: 213, distance: 23.9
click at [416, 209] on p "Recursos para Comunidades" at bounding box center [395, 132] width 203 height 154
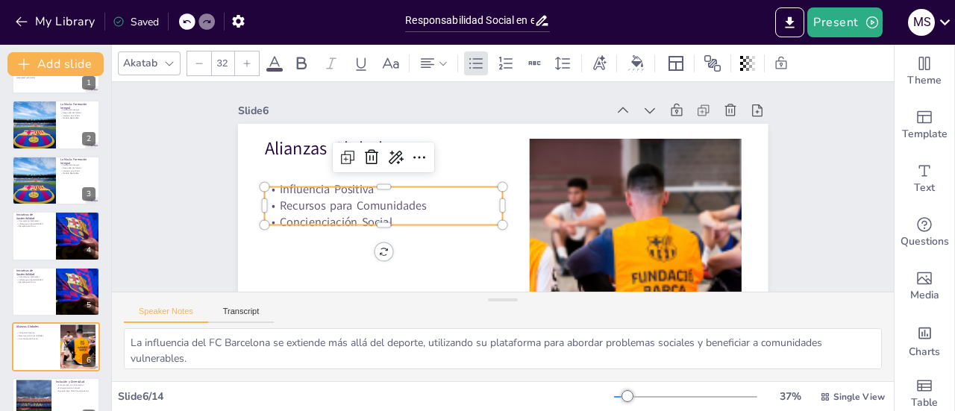
scroll to position [22, 0]
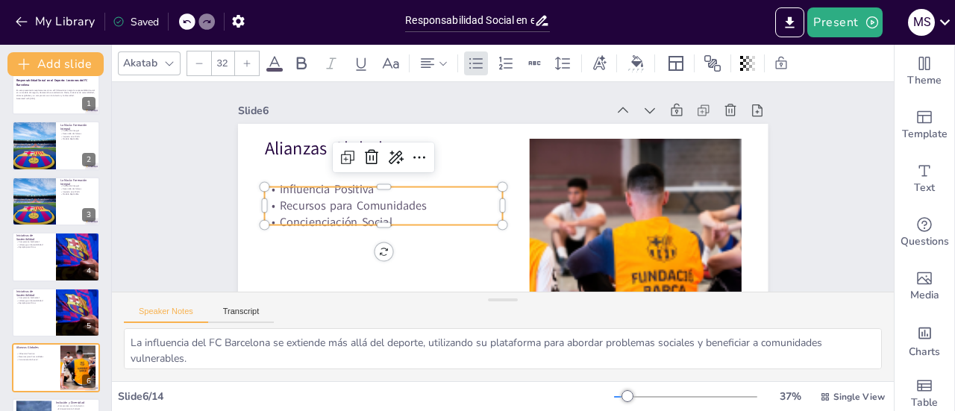
click at [142, 25] on div "Saved" at bounding box center [136, 22] width 46 height 14
click at [45, 68] on button "Add slide" at bounding box center [55, 64] width 96 height 24
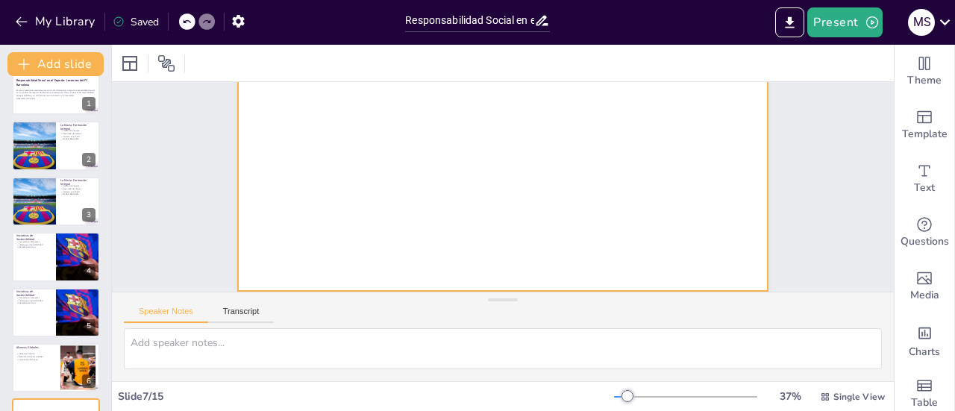
scroll to position [141, 0]
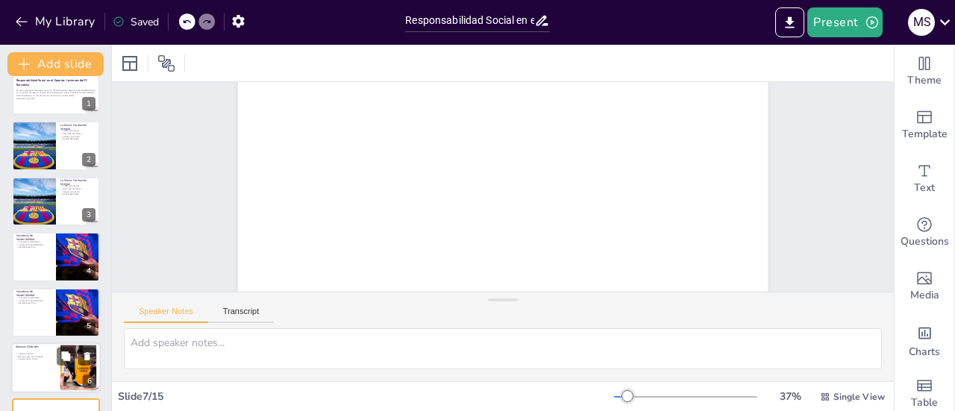
click at [56, 369] on div at bounding box center [55, 367] width 89 height 51
type textarea "La influencia del FC Barcelona se extiende más allá del deporte, utilizando su …"
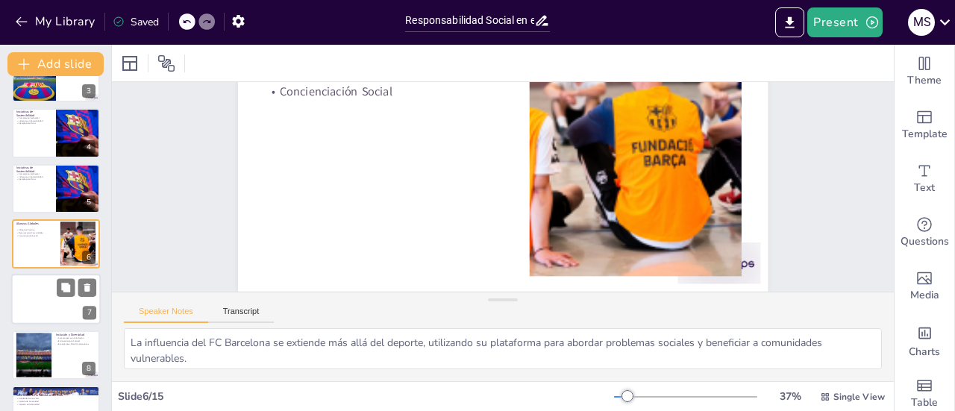
click at [34, 295] on div at bounding box center [55, 299] width 89 height 51
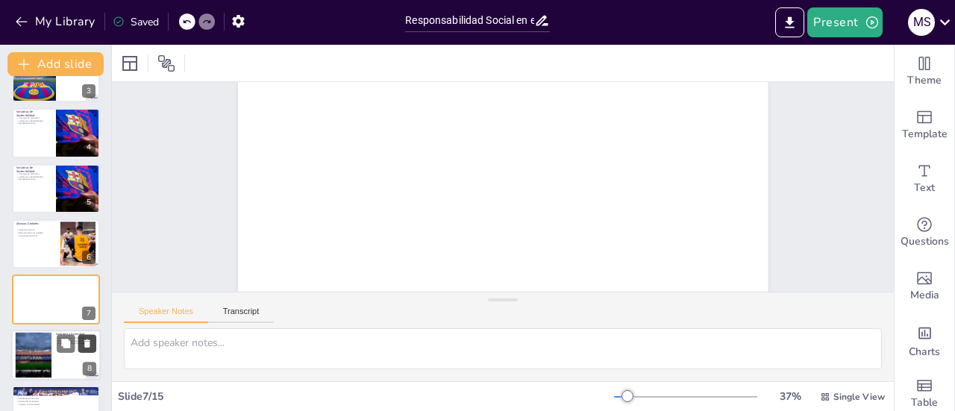
scroll to position [0, 0]
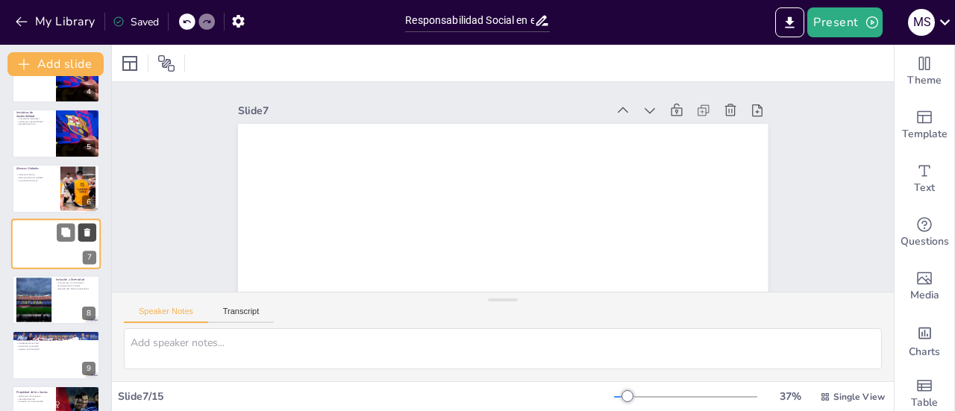
click at [93, 232] on button at bounding box center [87, 233] width 18 height 18
type textarea "El compromiso del FC Barcelona con la inclusión es un ejemplo poderoso que demu…"
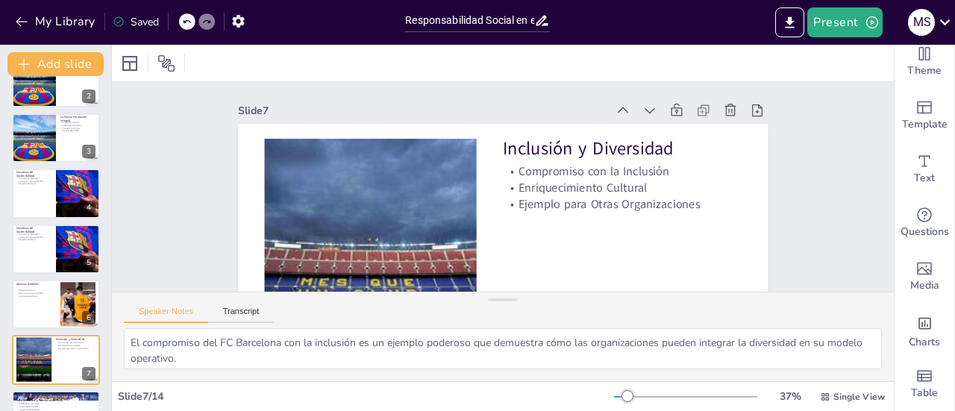
scroll to position [78, 0]
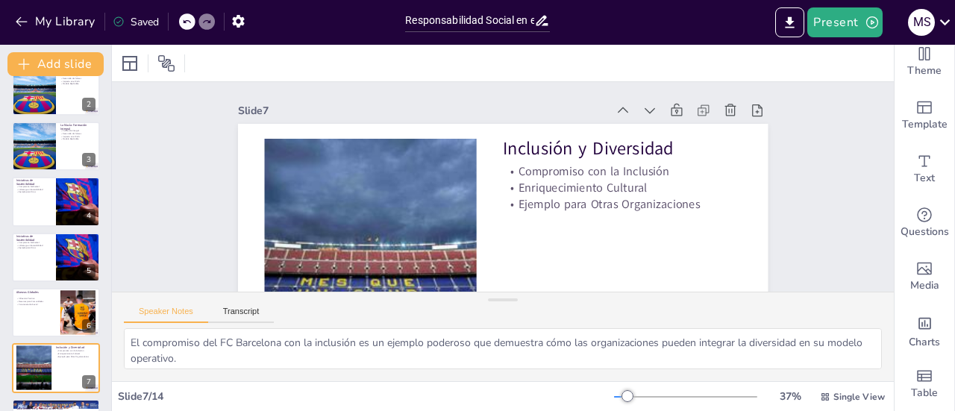
click at [119, 22] on icon at bounding box center [118, 22] width 10 height 10
click at [236, 21] on icon "button" at bounding box center [238, 21] width 16 height 16
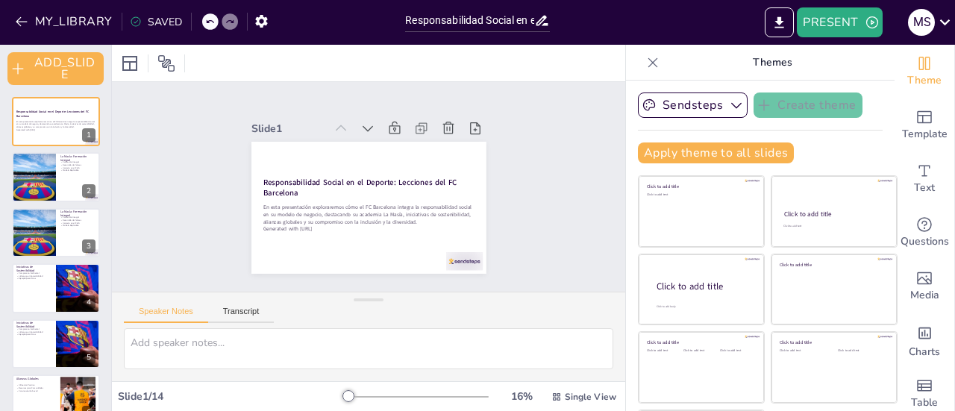
click at [173, 19] on div "SAVED" at bounding box center [156, 22] width 52 height 14
click at [645, 60] on icon at bounding box center [652, 62] width 15 height 15
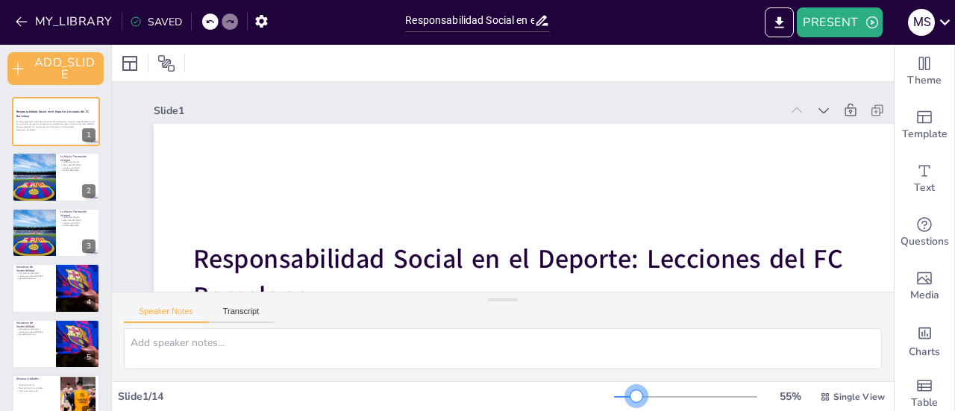
click at [626, 395] on div at bounding box center [685, 397] width 143 height 12
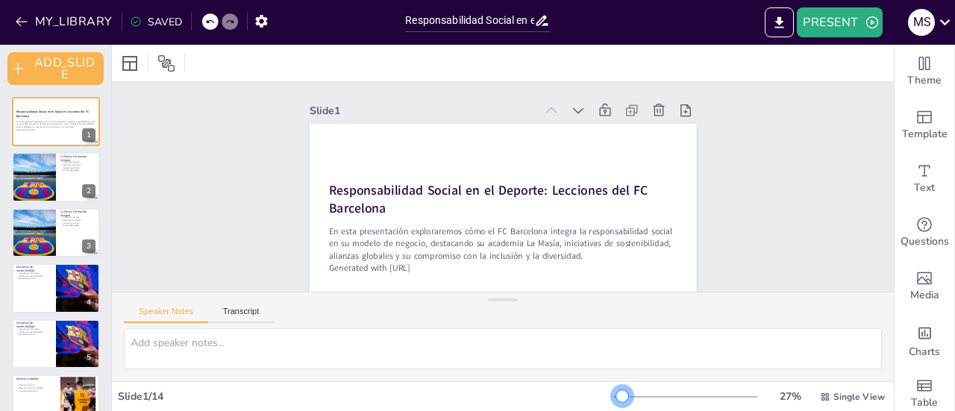
click at [614, 398] on div at bounding box center [685, 397] width 143 height 12
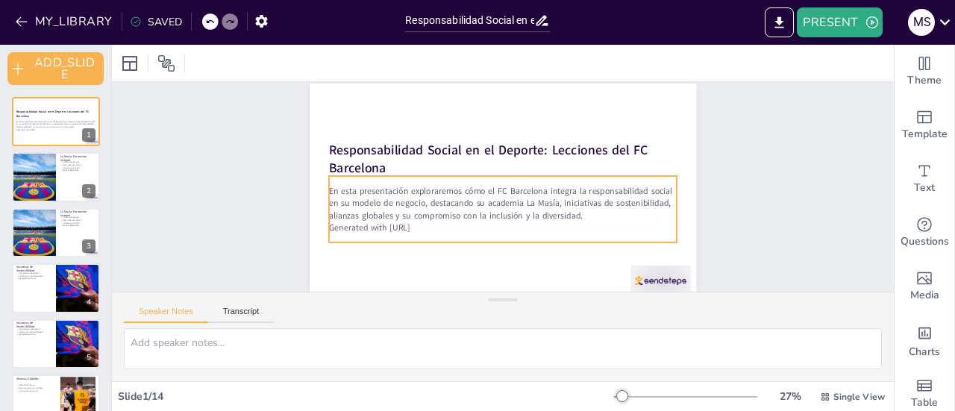
scroll to position [60, 0]
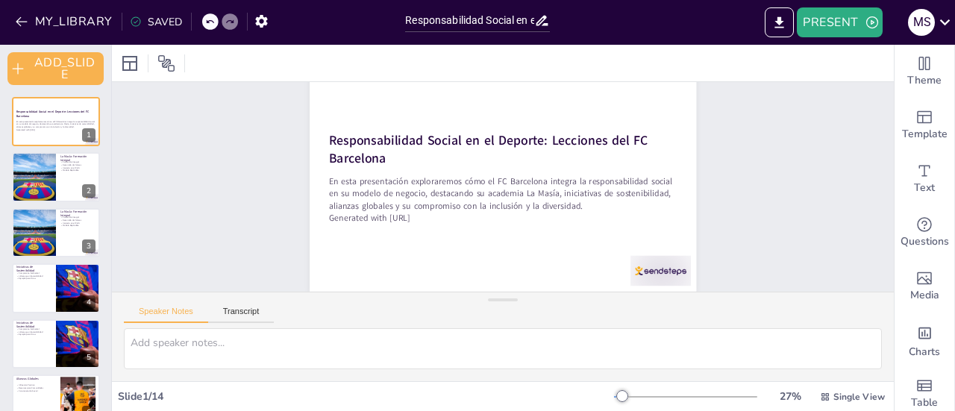
click at [733, 214] on div "Slide 1 Responsabilidad Social en el Deporte: Lecciones del FC Barcelona En est…" at bounding box center [519, 206] width 754 height 716
click at [402, 63] on icon at bounding box center [406, 62] width 11 height 13
click at [160, 14] on div "SAVED" at bounding box center [152, 20] width 60 height 27
click at [137, 17] on icon at bounding box center [136, 22] width 12 height 12
click at [51, 180] on div at bounding box center [34, 177] width 76 height 51
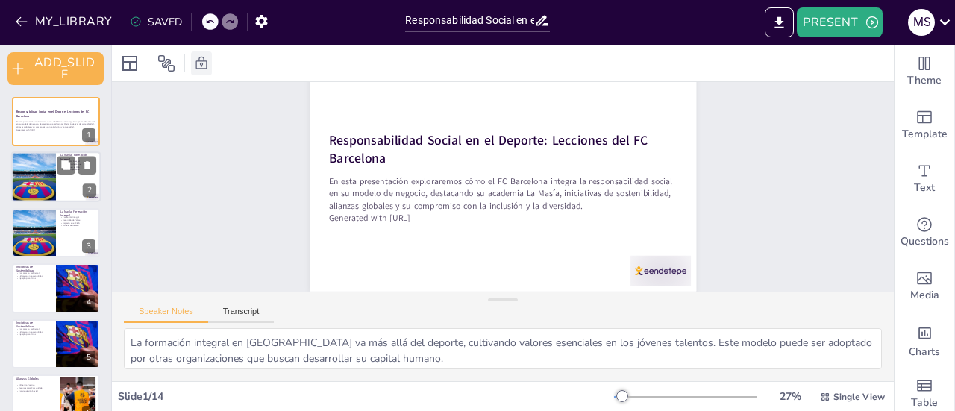
scroll to position [0, 0]
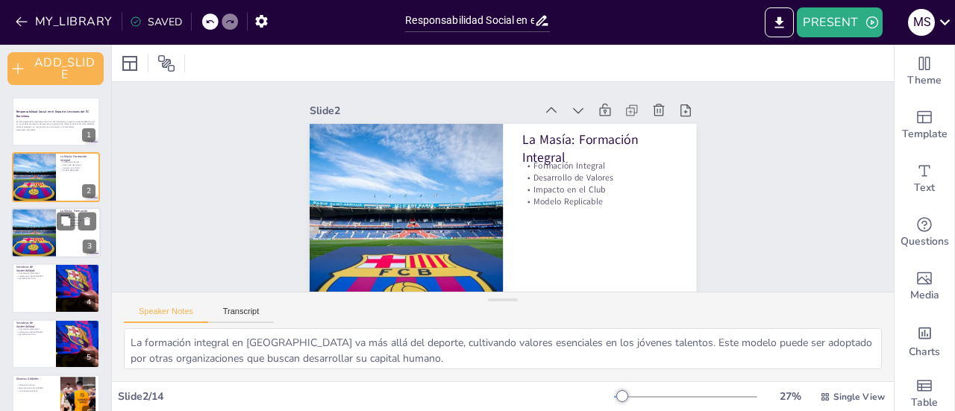
click at [51, 220] on div at bounding box center [34, 232] width 76 height 51
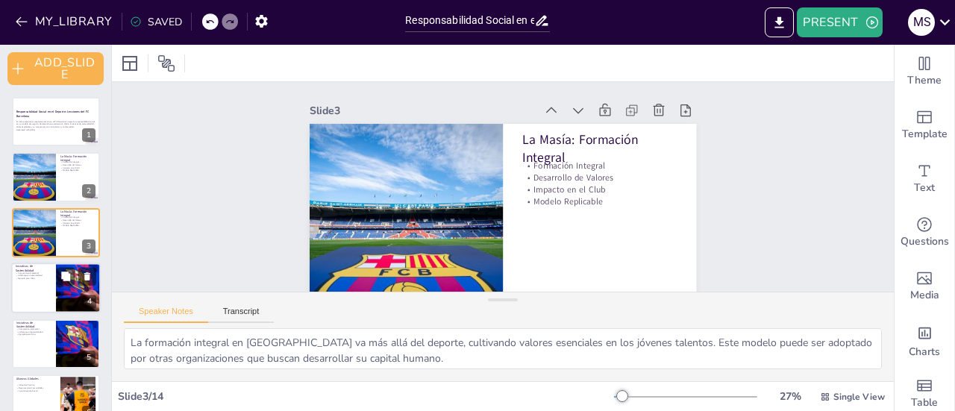
click at [57, 289] on div at bounding box center [78, 288] width 76 height 51
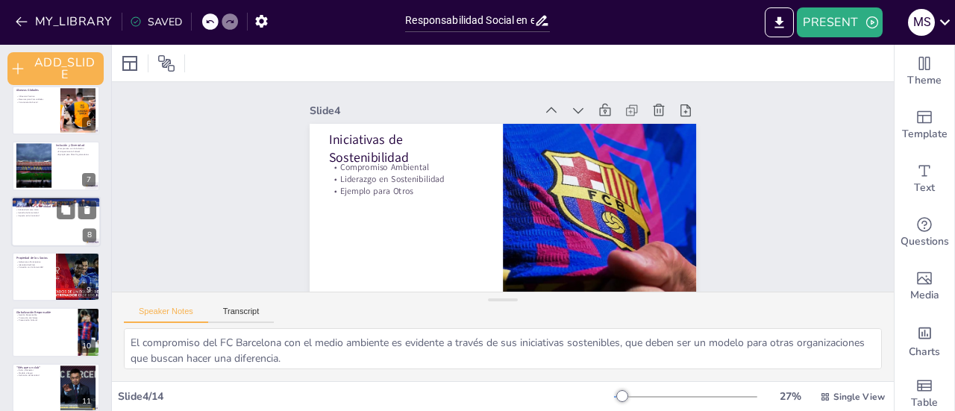
scroll to position [164, 0]
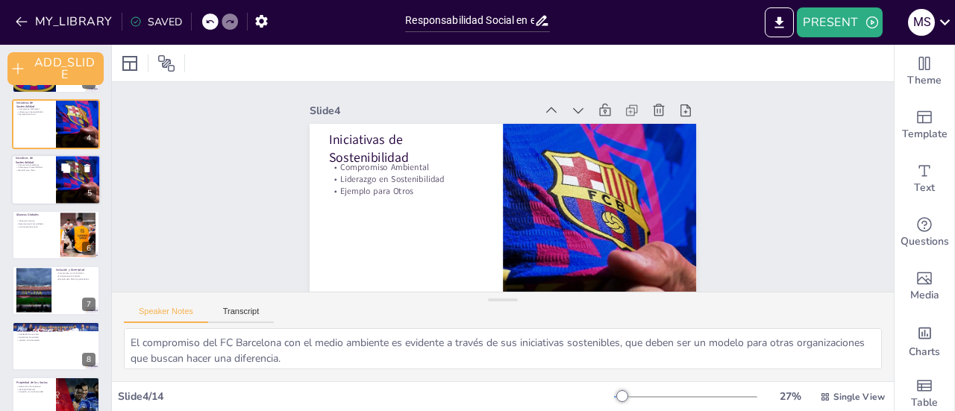
click at [29, 184] on div at bounding box center [55, 179] width 89 height 51
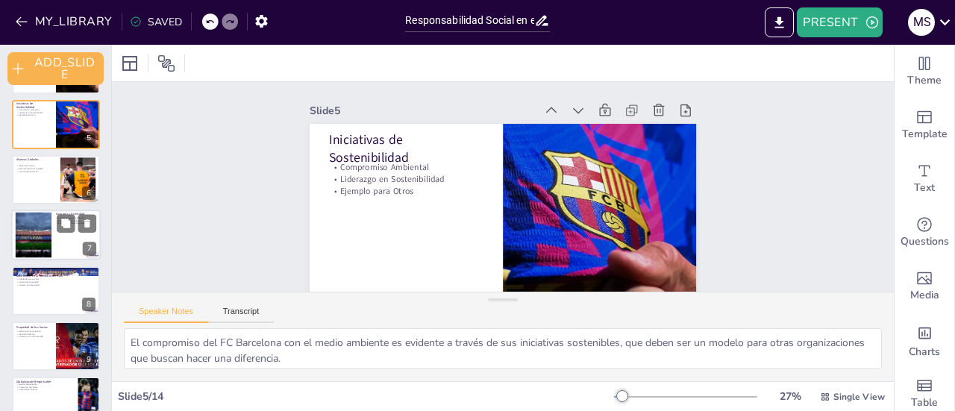
scroll to position [95, 0]
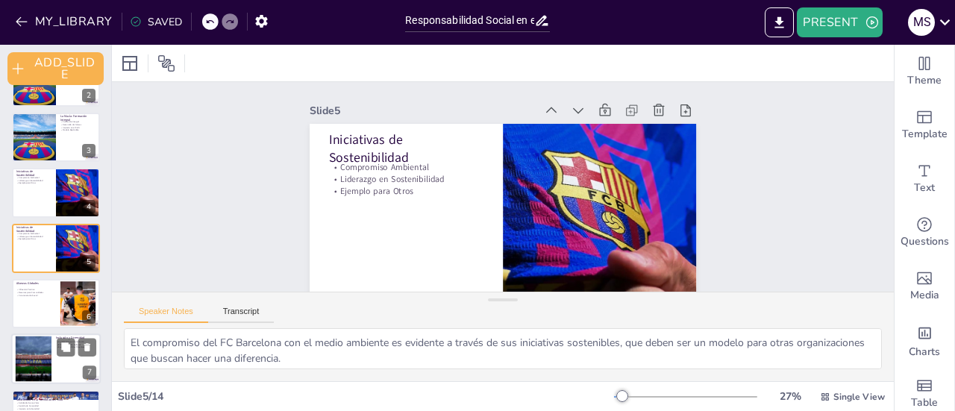
click at [43, 301] on div at bounding box center [56, 303] width 88 height 49
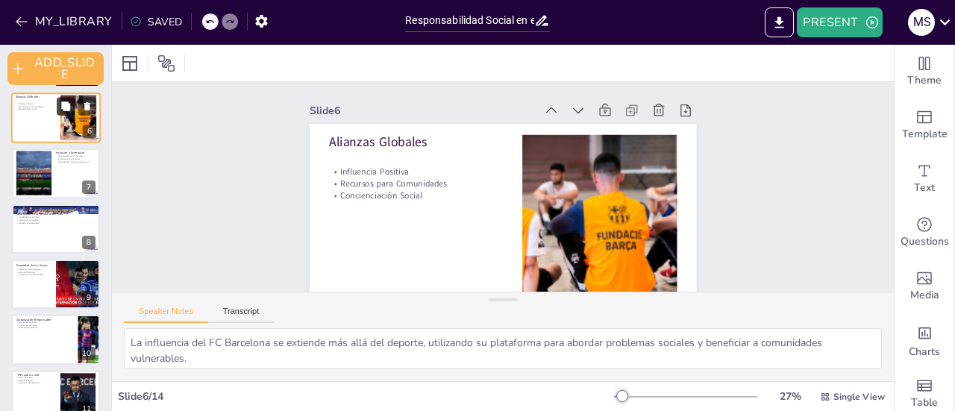
scroll to position [400, 0]
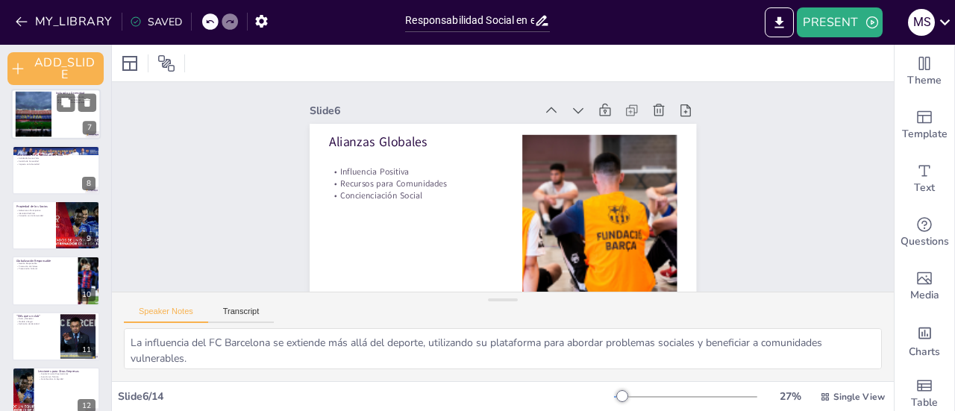
click at [50, 110] on div at bounding box center [33, 114] width 75 height 45
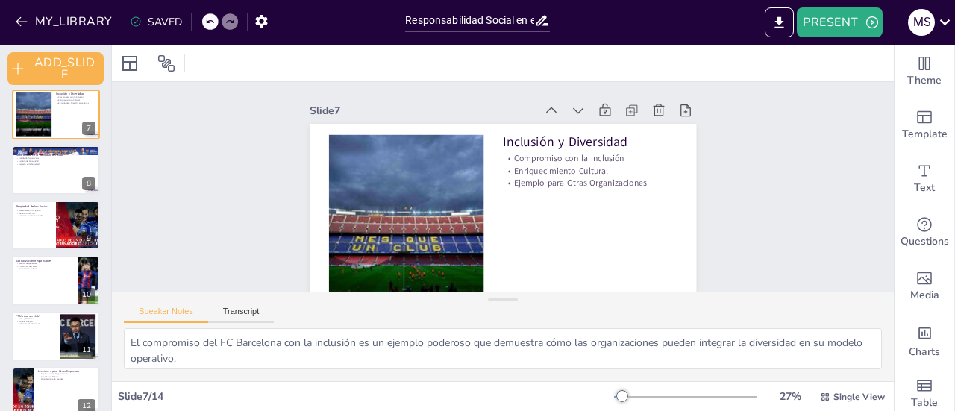
scroll to position [206, 0]
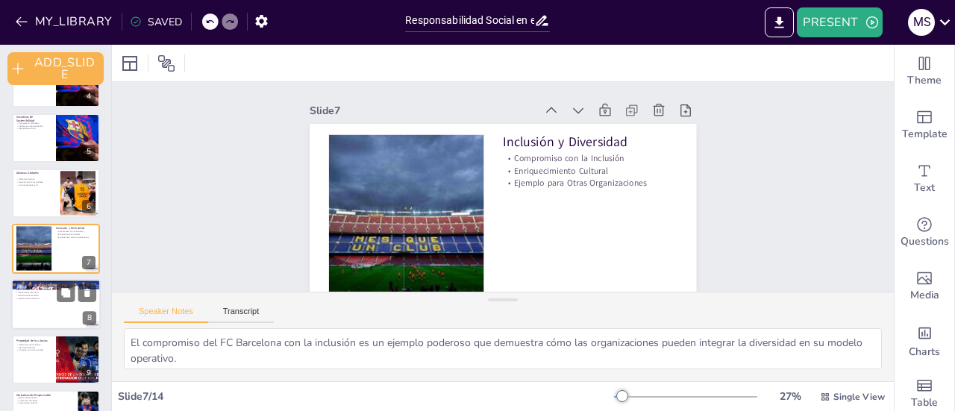
click at [63, 307] on div at bounding box center [55, 304] width 89 height 51
type textarea "La solidaridad es un valor fundamental en el FC Barcelona, que se refleja en su…"
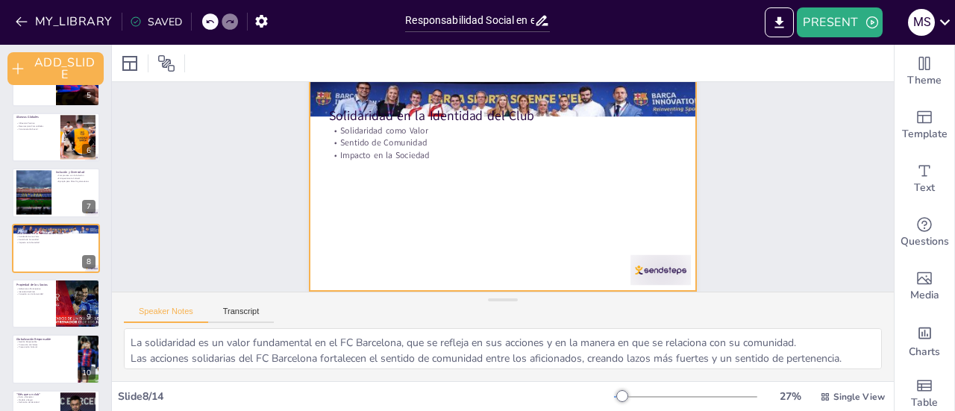
scroll to position [0, 0]
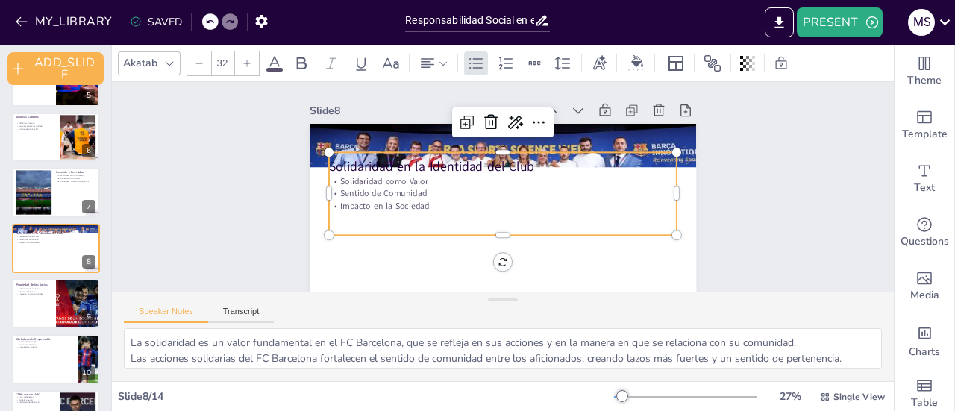
click at [459, 153] on div "Solidaridad como Valor Sentido de Comunidad Impacto en la Sociedad" at bounding box center [495, 188] width 153 height 357
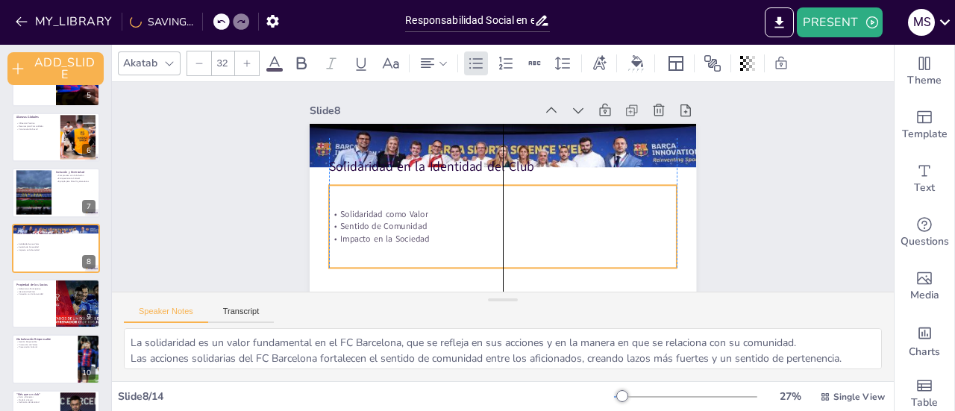
drag, startPoint x: 459, startPoint y: 153, endPoint x: 462, endPoint y: 186, distance: 33.0
click at [462, 186] on div "Solidaridad como Valor Sentido de Comunidad Impacto en la Sociedad" at bounding box center [473, 214] width 294 height 314
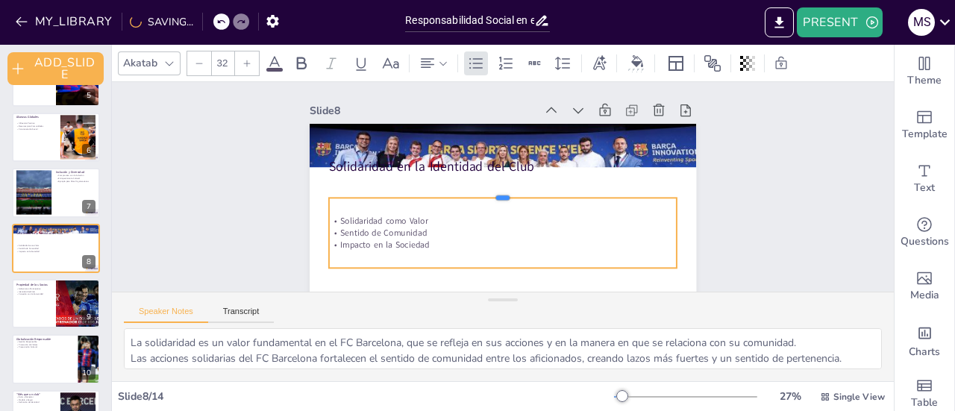
drag, startPoint x: 461, startPoint y: 183, endPoint x: 464, endPoint y: 192, distance: 10.1
click at [464, 195] on div at bounding box center [500, 191] width 289 height 214
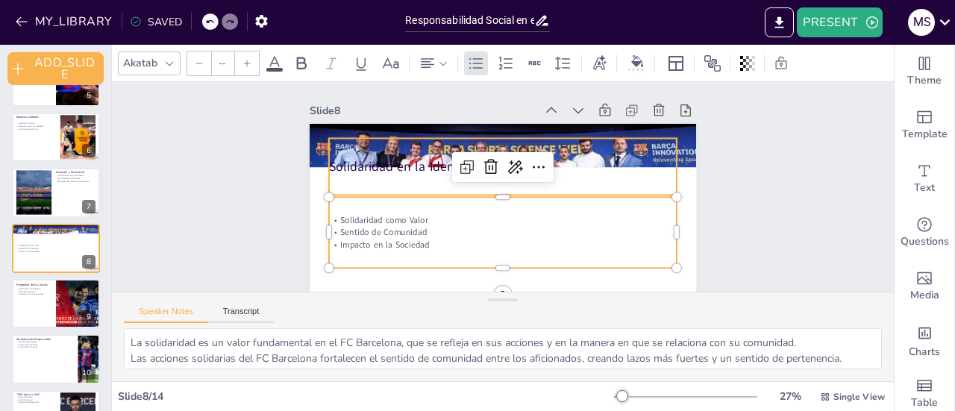
type input "48"
click at [514, 163] on p "Solidaridad en la Identidad del Club" at bounding box center [523, 187] width 18 height 348
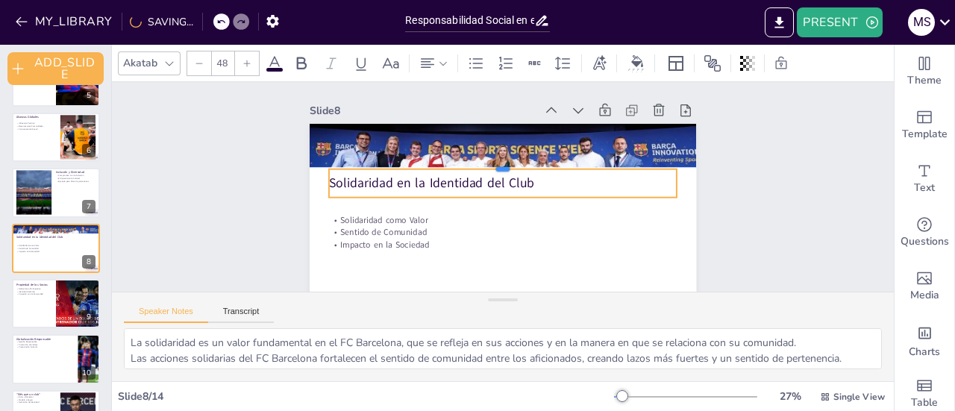
drag, startPoint x: 436, startPoint y: 139, endPoint x: 433, endPoint y: 168, distance: 28.5
click at [502, 168] on div at bounding box center [526, 190] width 48 height 348
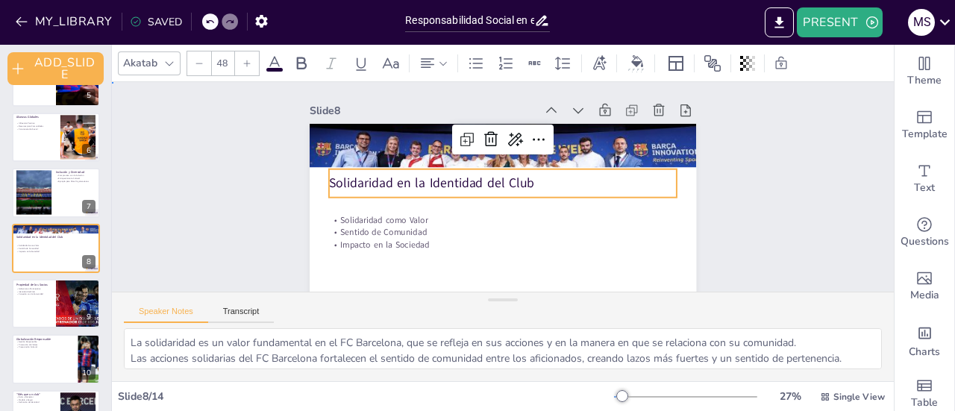
click at [768, 202] on div "Slide 1 Responsabilidad Social en el Deporte: Lecciones del FC Barcelona En est…" at bounding box center [486, 168] width 755 height 715
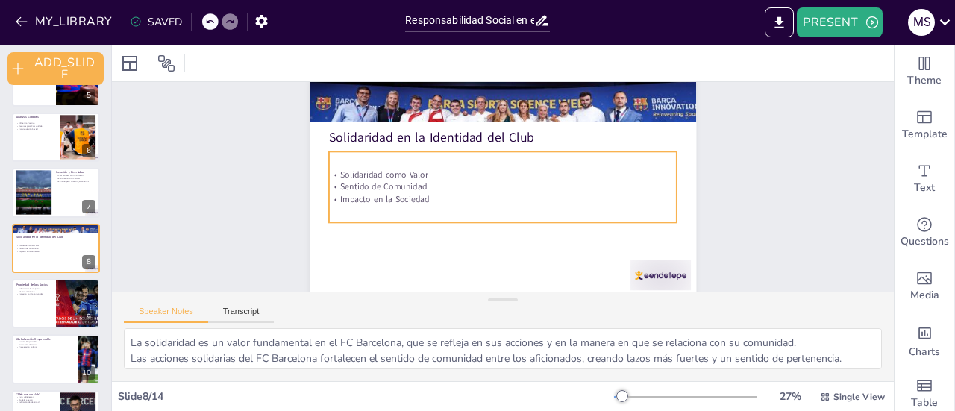
scroll to position [60, 0]
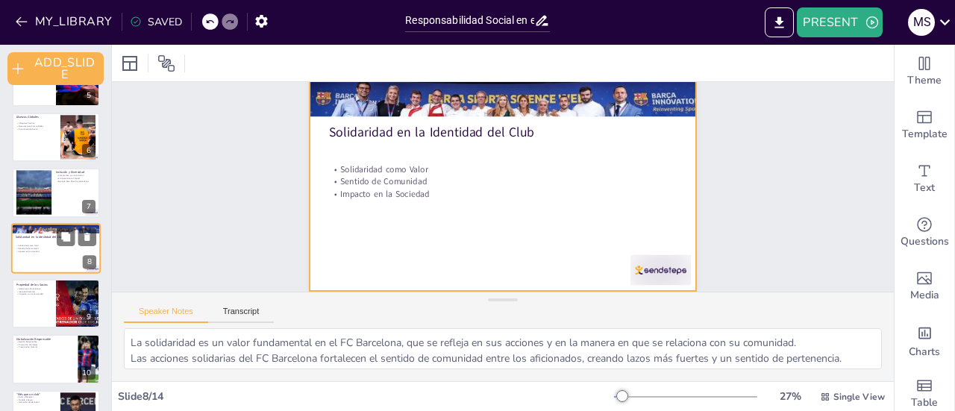
click at [45, 261] on div at bounding box center [55, 248] width 89 height 51
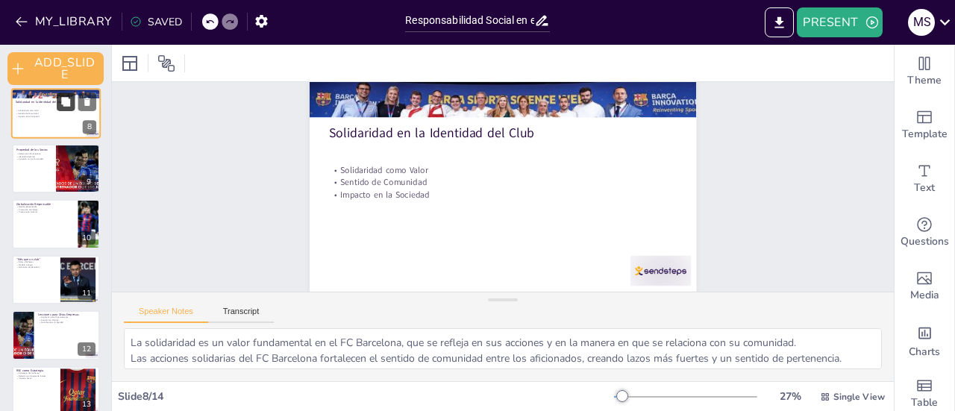
drag, startPoint x: 44, startPoint y: 180, endPoint x: 60, endPoint y: 181, distance: 15.7
click at [44, 180] on div at bounding box center [56, 168] width 88 height 49
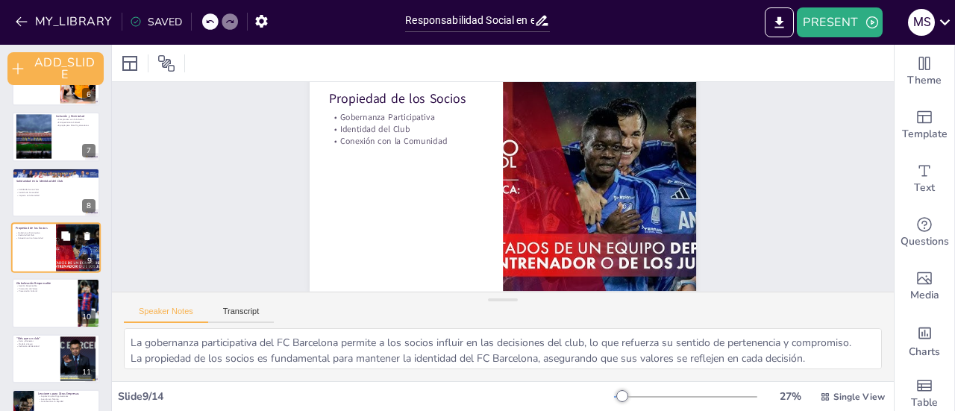
scroll to position [442, 0]
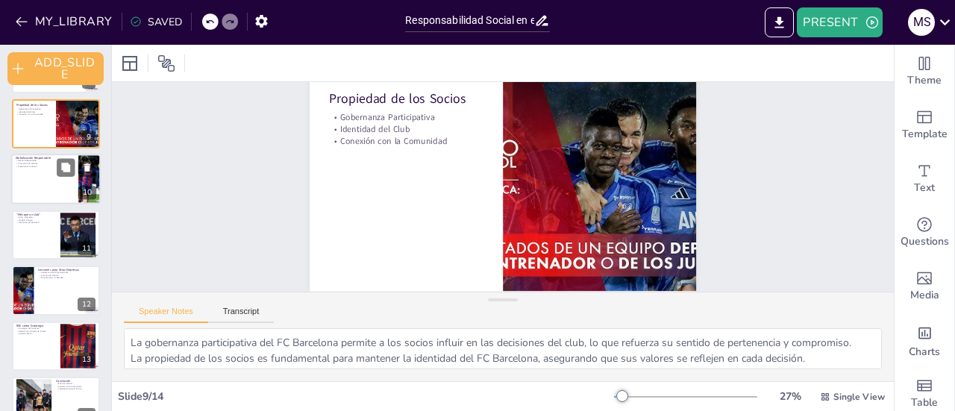
click at [52, 183] on div at bounding box center [55, 179] width 89 height 51
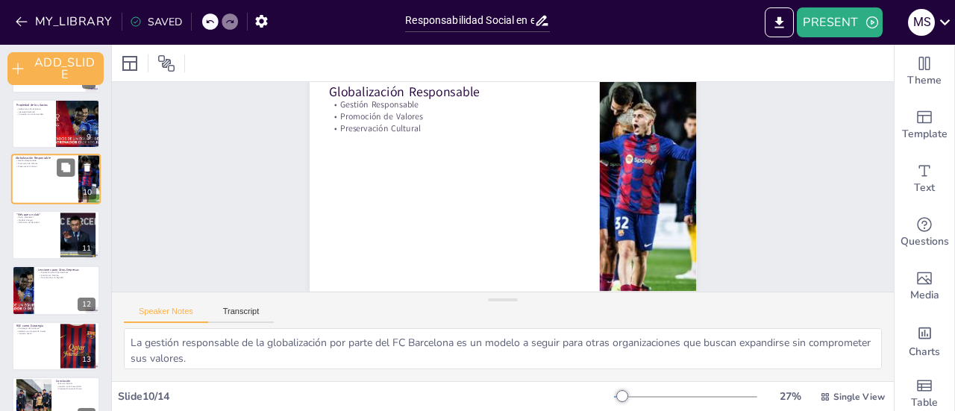
scroll to position [0, 0]
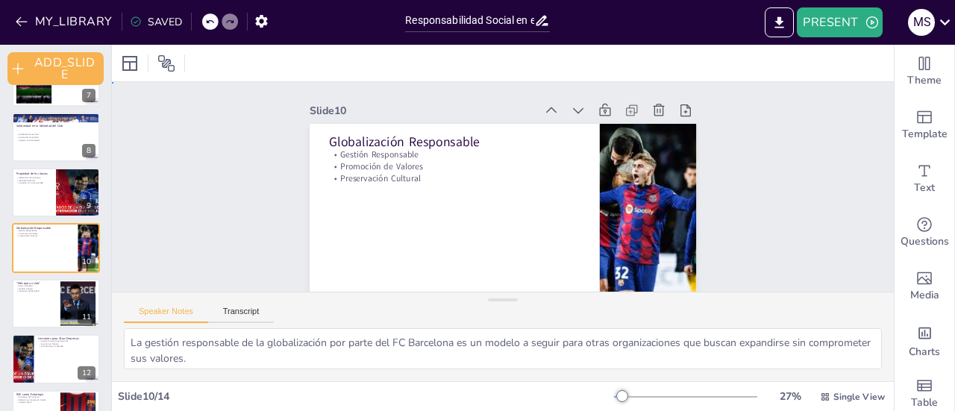
click at [182, 194] on div "Slide 1 Responsabilidad Social en el Deporte: Lecciones del FC Barcelona En est…" at bounding box center [482, 172] width 669 height 785
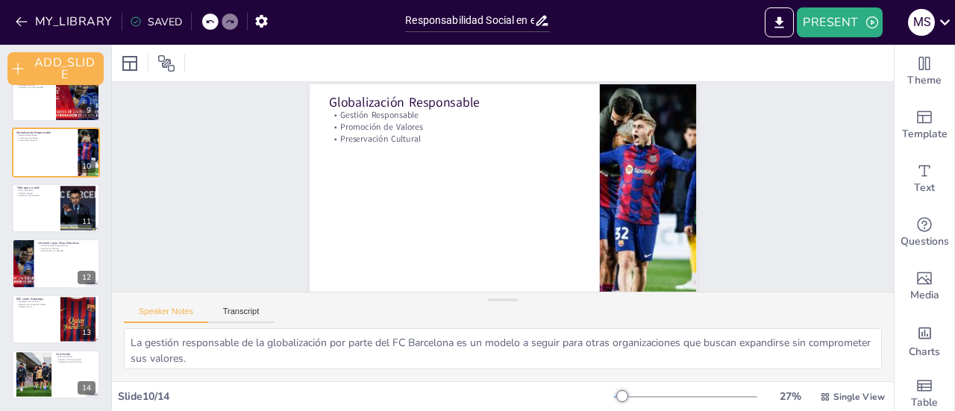
scroll to position [60, 0]
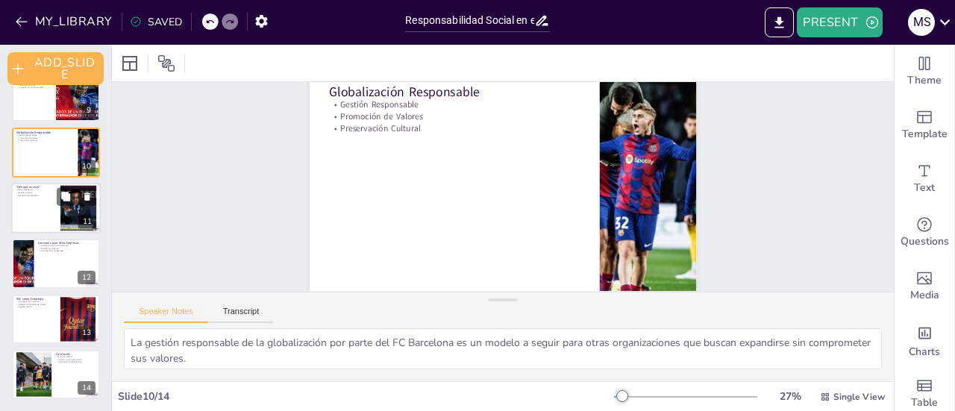
click at [56, 204] on div at bounding box center [55, 208] width 89 height 51
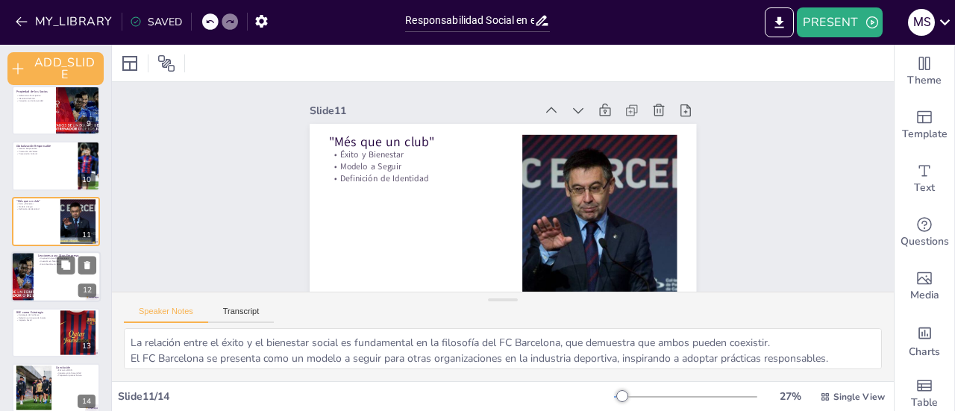
scroll to position [468, 0]
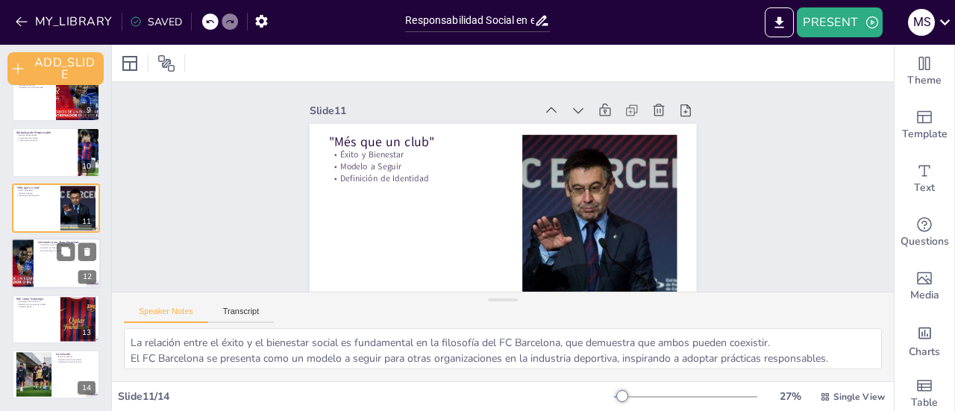
click at [31, 258] on div at bounding box center [22, 263] width 89 height 51
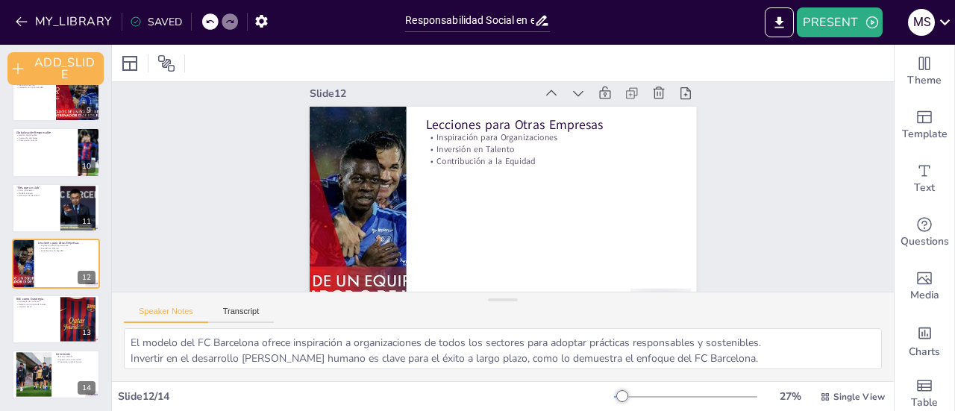
scroll to position [18, 0]
click at [42, 322] on div at bounding box center [55, 319] width 89 height 51
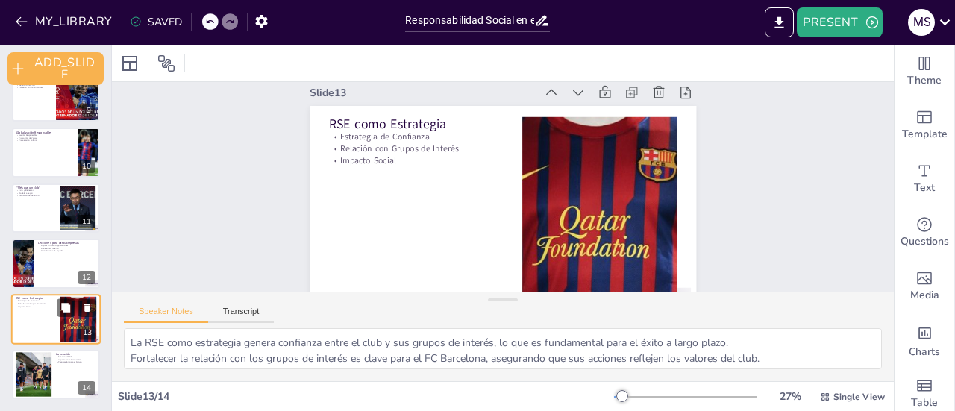
scroll to position [0, 0]
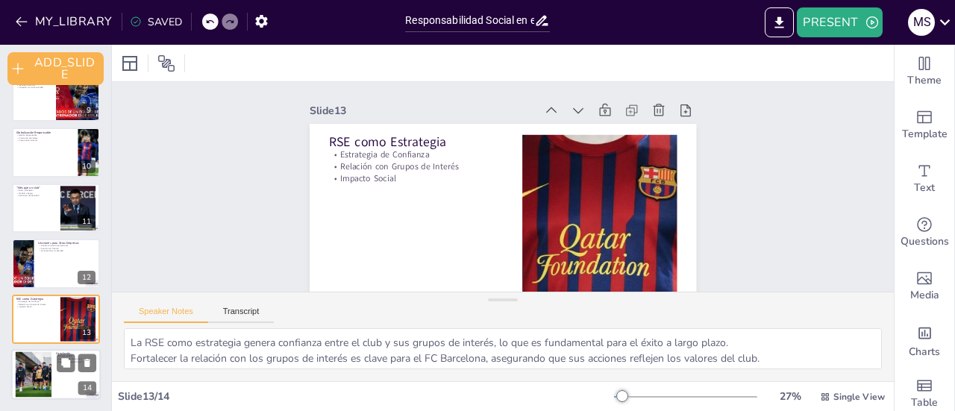
click at [48, 363] on div at bounding box center [33, 374] width 68 height 45
type textarea "La integración de valores éticos en el ADN empresarial es fundamental para cons…"
